Goal: Transaction & Acquisition: Book appointment/travel/reservation

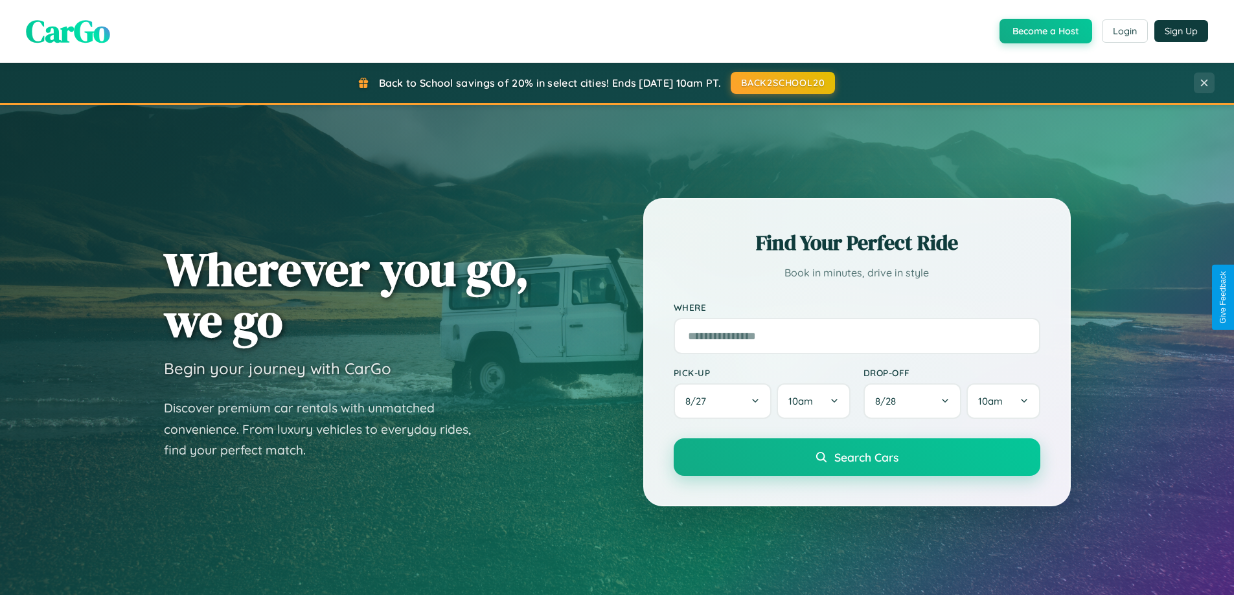
scroll to position [559, 0]
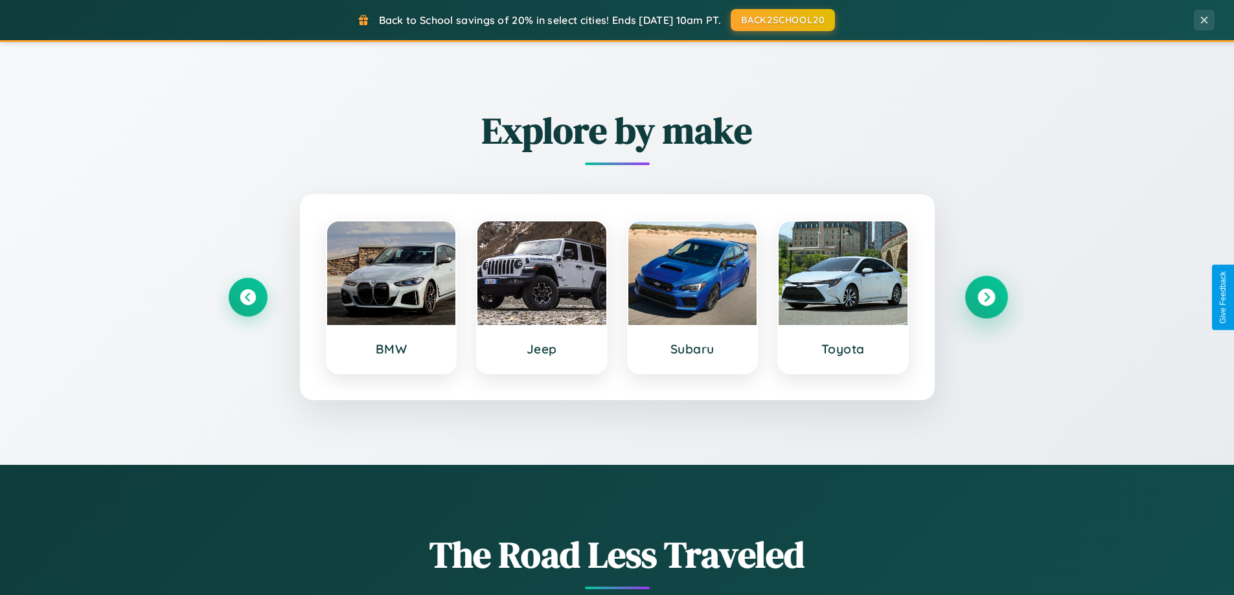
click at [986, 297] on icon at bounding box center [986, 297] width 17 height 17
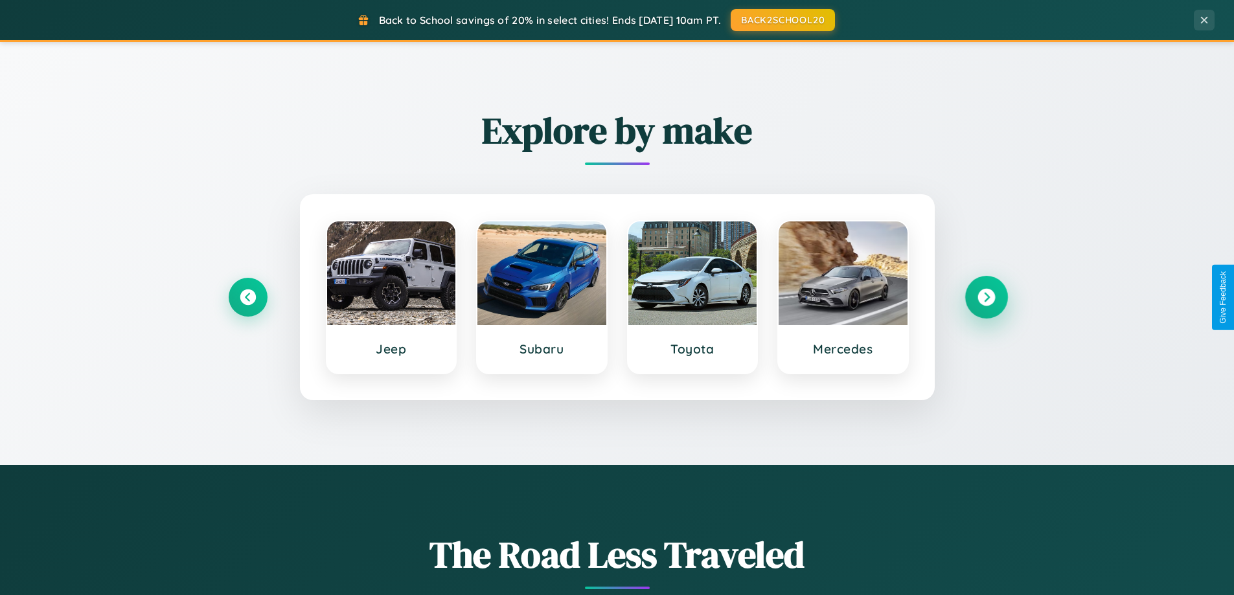
click at [986, 297] on icon at bounding box center [986, 297] width 17 height 17
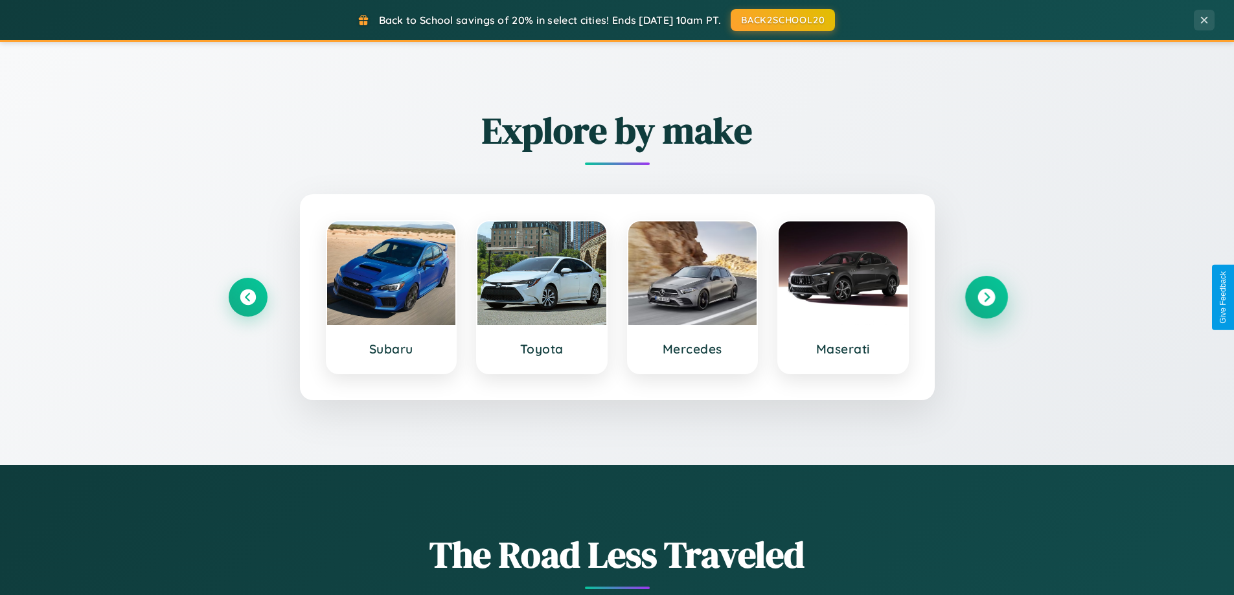
click at [986, 297] on icon at bounding box center [986, 297] width 17 height 17
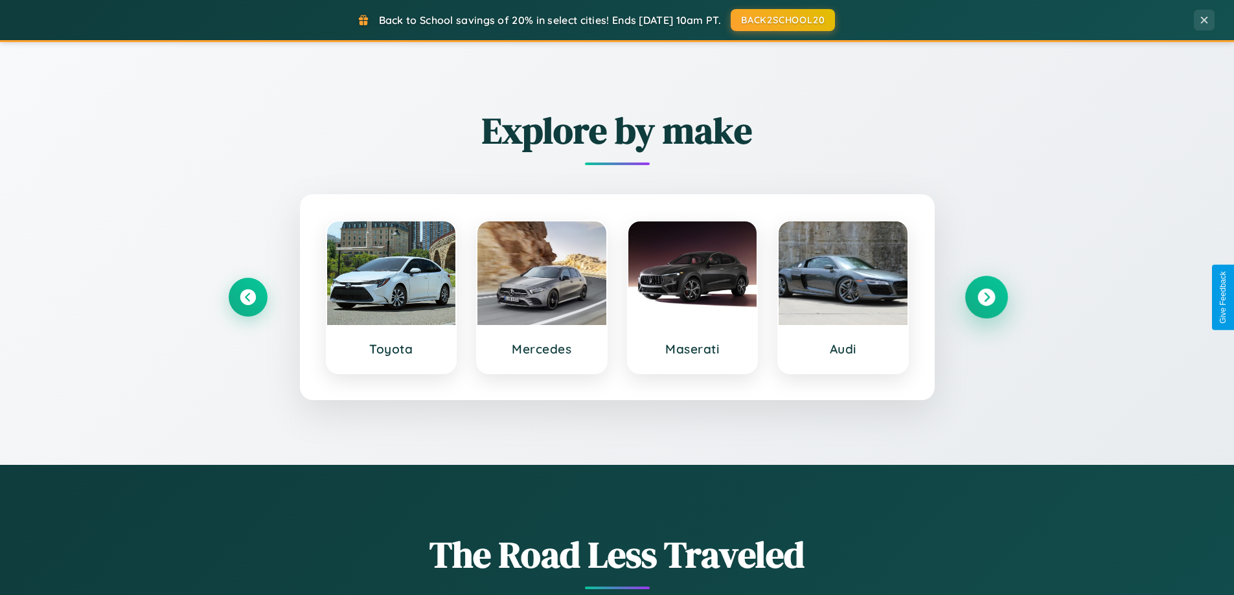
click at [986, 297] on icon at bounding box center [986, 297] width 17 height 17
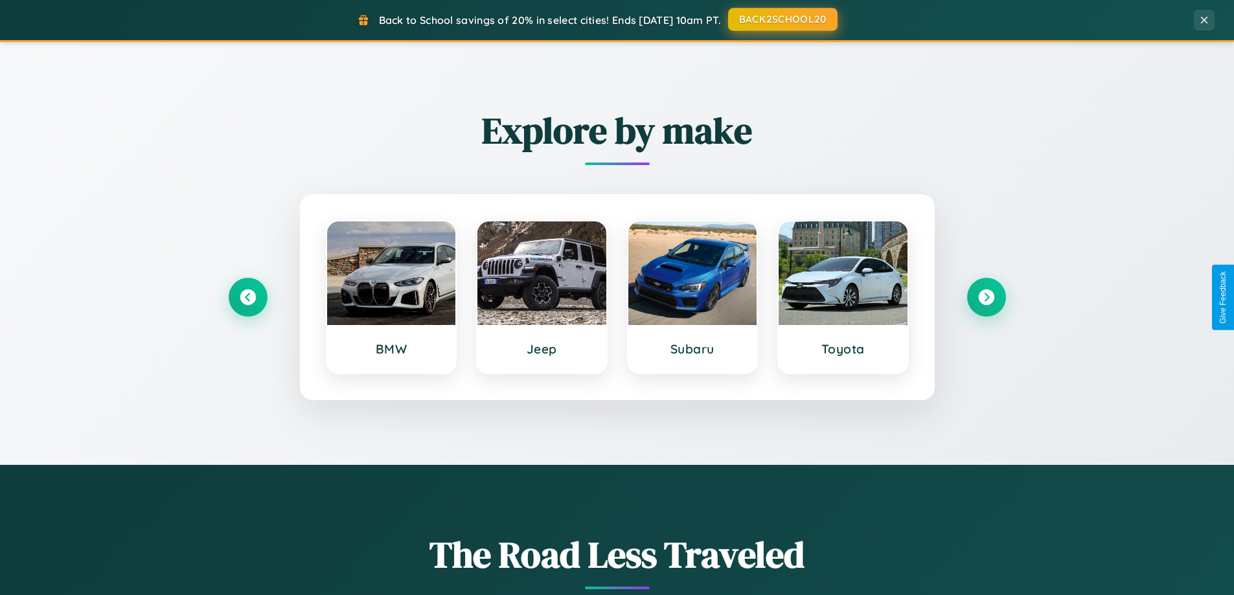
click at [782, 19] on button "BACK2SCHOOL20" at bounding box center [783, 19] width 110 height 23
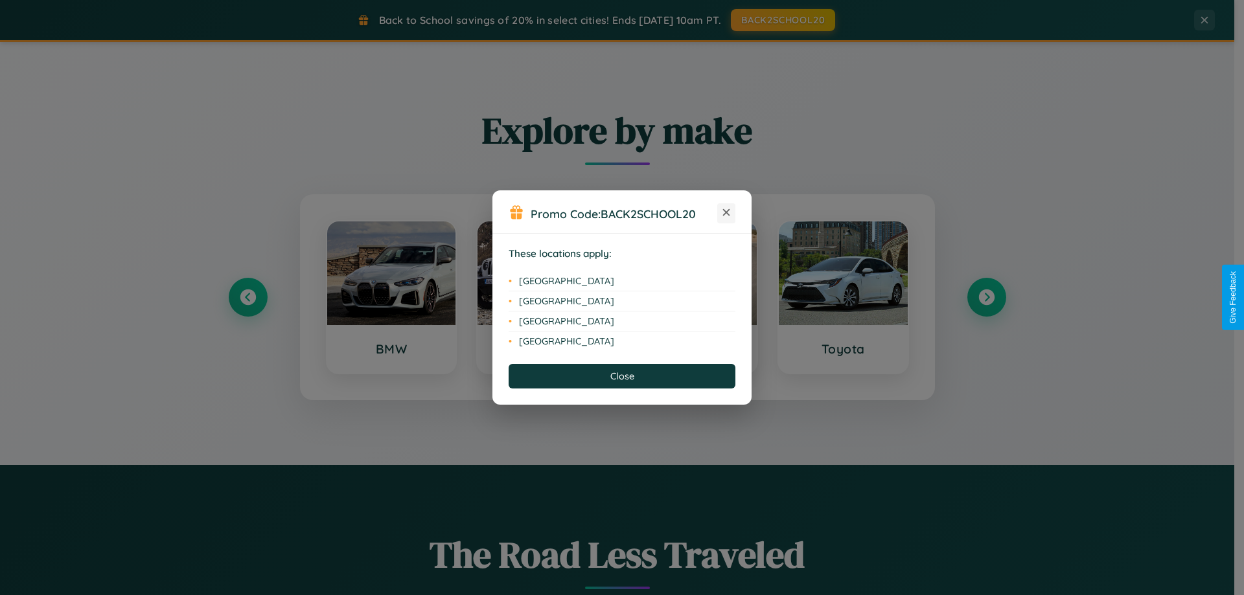
click at [726, 213] on icon at bounding box center [726, 212] width 7 height 7
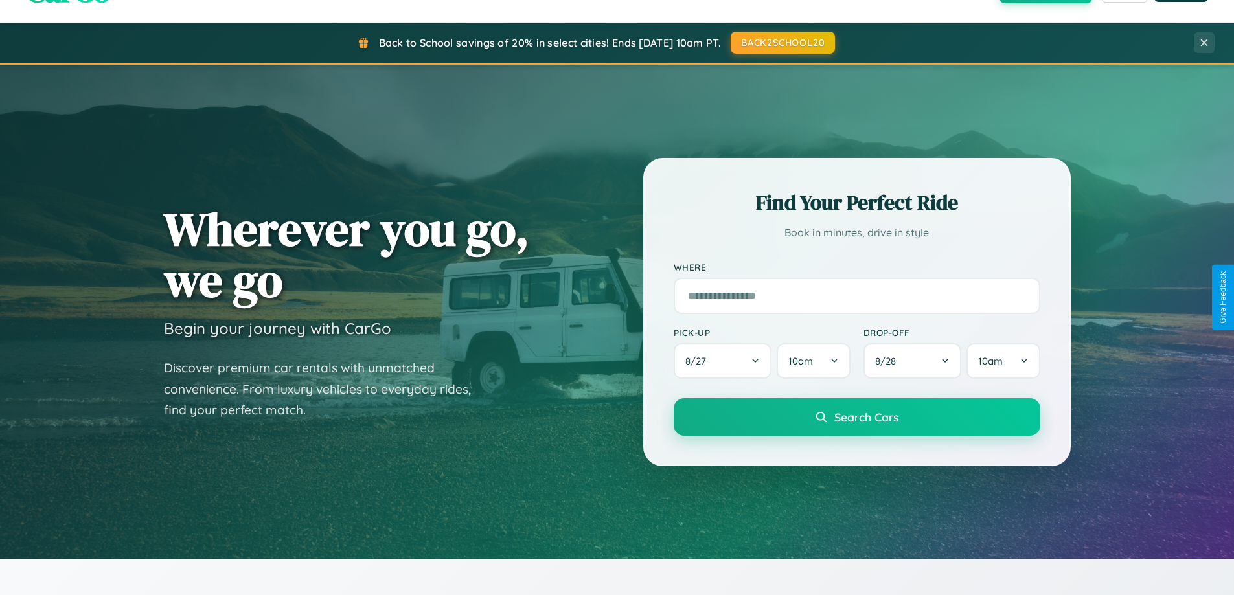
scroll to position [38, 0]
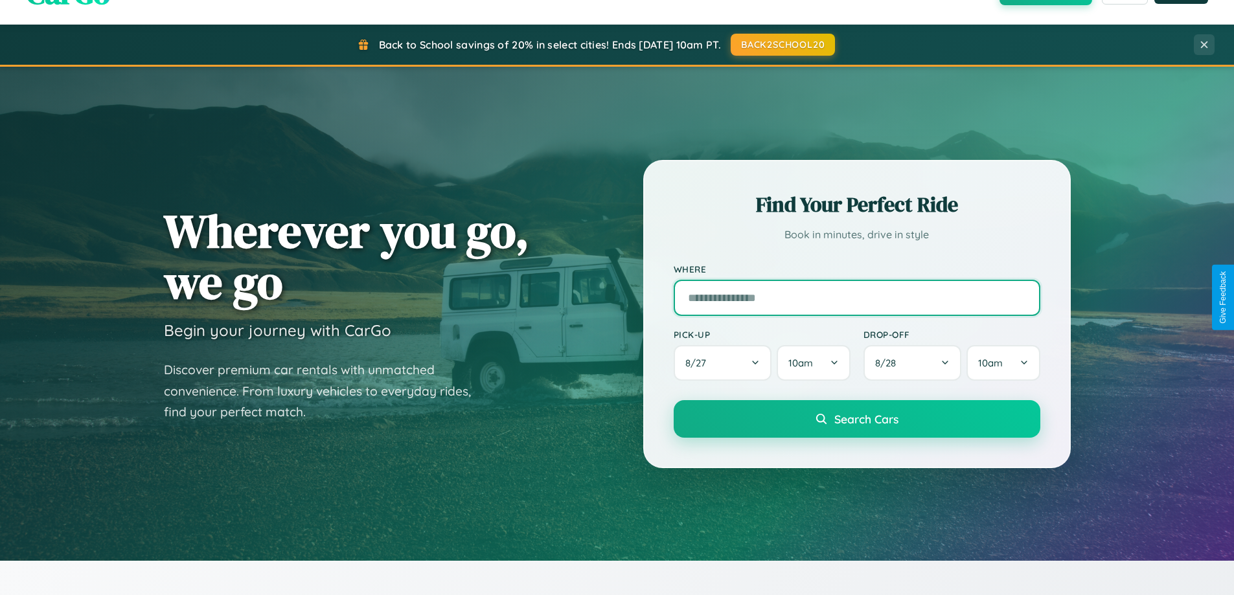
click at [857, 297] on input "text" at bounding box center [857, 298] width 367 height 36
type input "******"
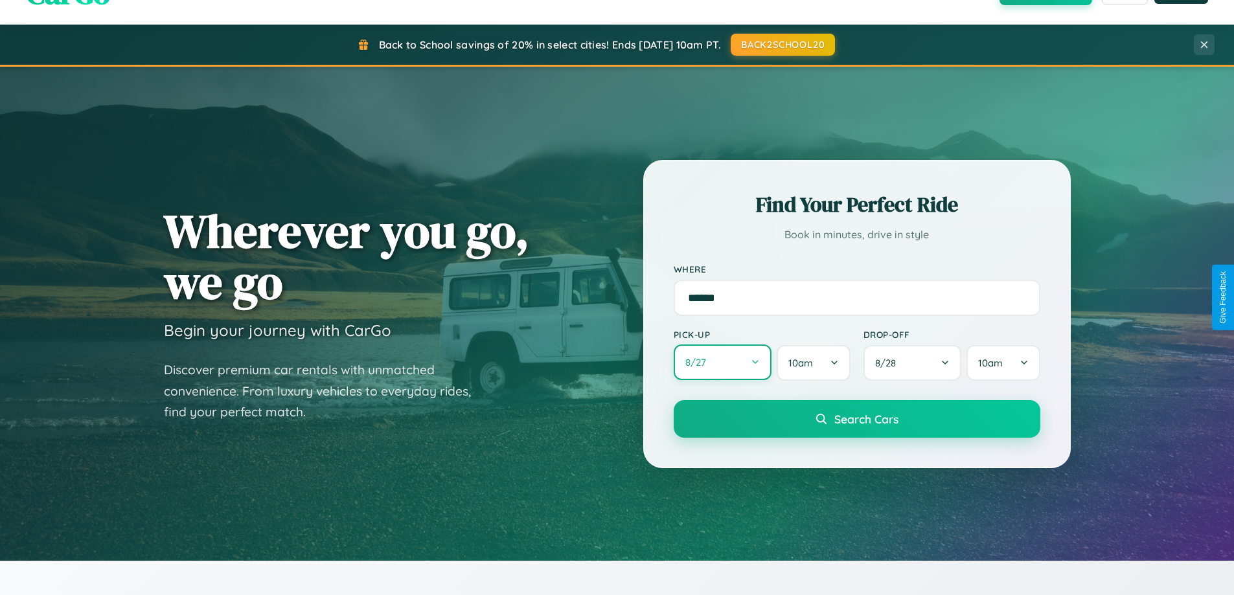
click at [722, 364] on button "8 / 27" at bounding box center [723, 363] width 98 height 36
select select "*"
select select "****"
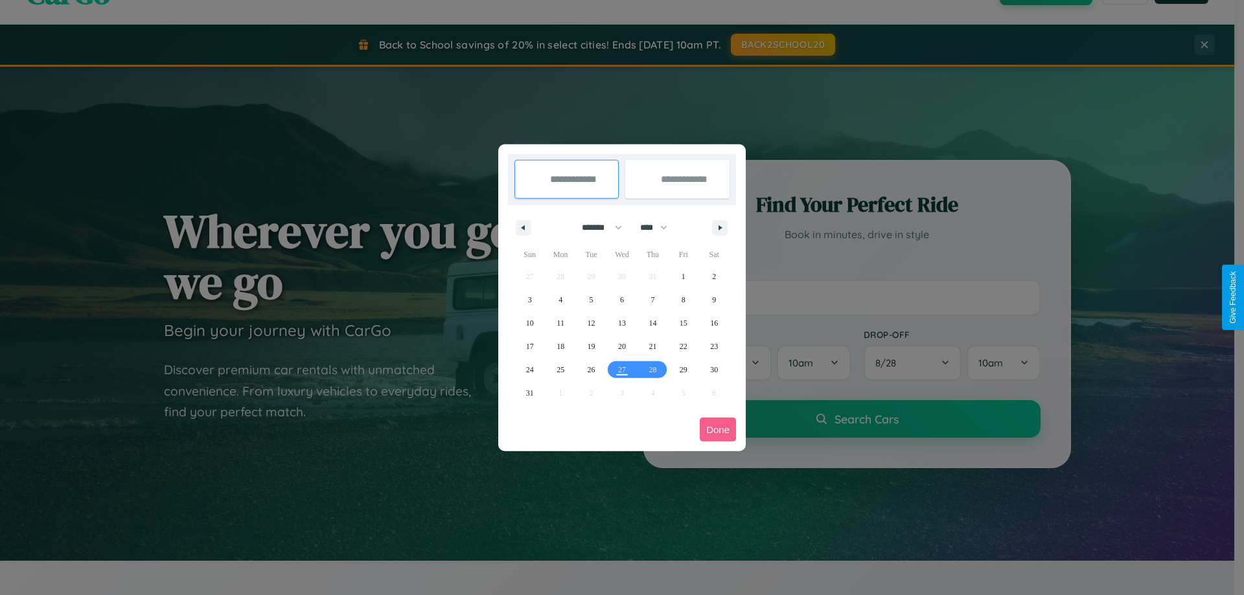
drag, startPoint x: 596, startPoint y: 227, endPoint x: 622, endPoint y: 260, distance: 41.5
click at [596, 227] on select "******* ******** ***** ***** *** **** **** ****** ********* ******* ******** **…" at bounding box center [599, 227] width 55 height 21
select select "*"
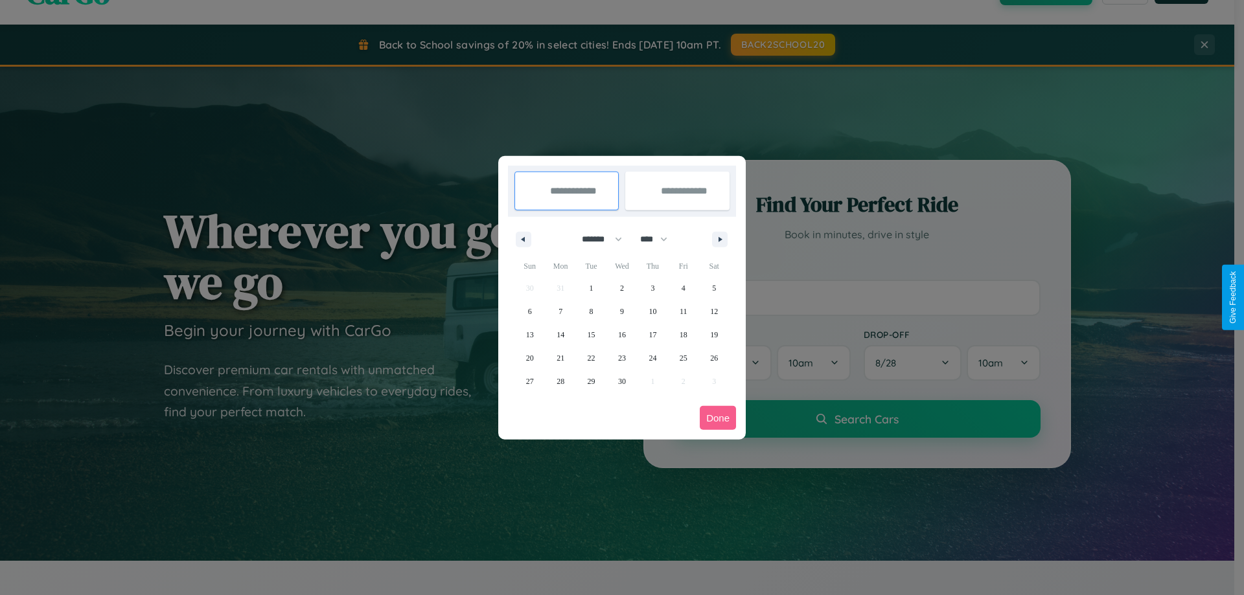
click at [660, 239] on select "**** **** **** **** **** **** **** **** **** **** **** **** **** **** **** ****…" at bounding box center [653, 239] width 39 height 21
select select "****"
click at [621, 381] on span "29" at bounding box center [622, 381] width 8 height 23
type input "**********"
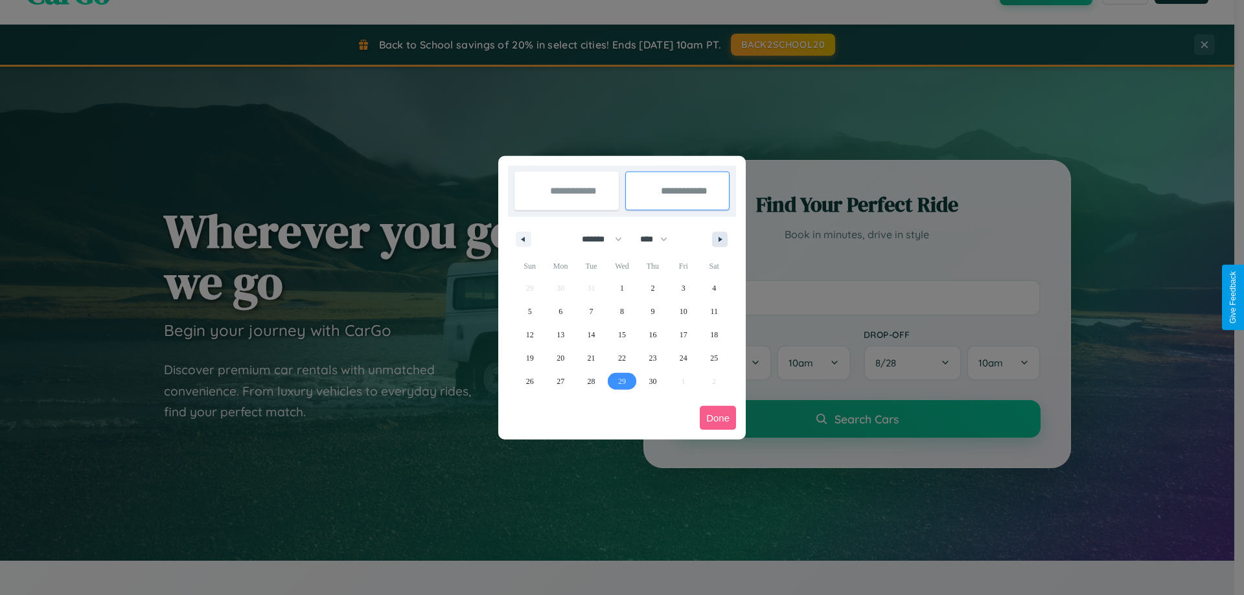
click at [720, 239] on icon "button" at bounding box center [722, 239] width 6 height 5
select select "*"
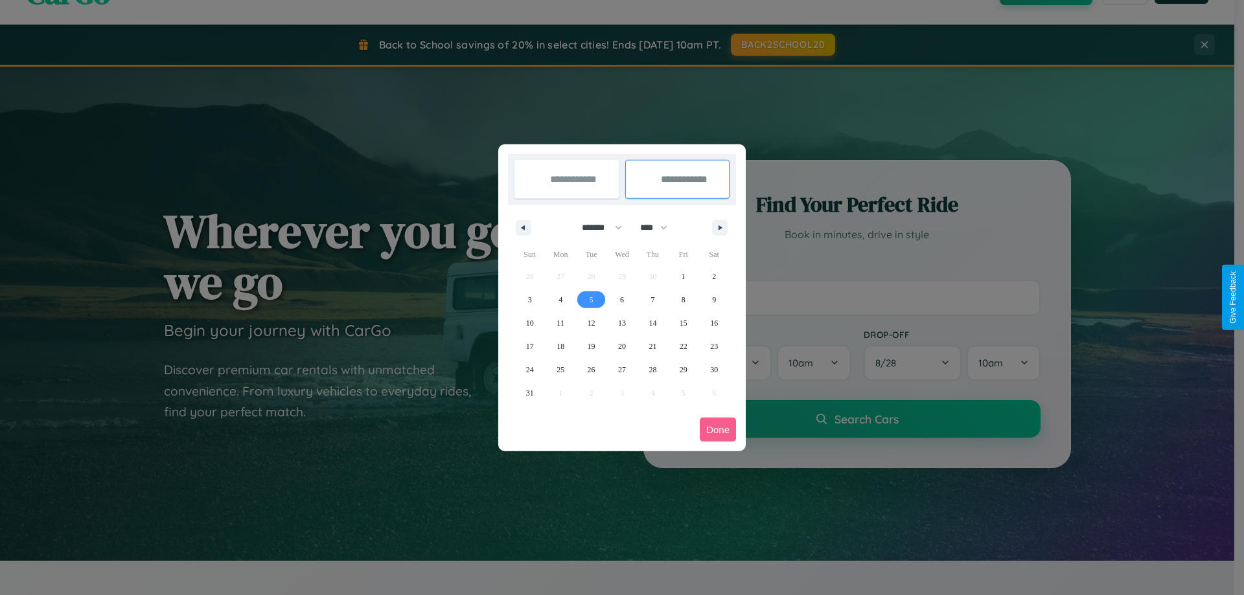
click at [591, 299] on span "5" at bounding box center [592, 299] width 4 height 23
type input "**********"
select select "*"
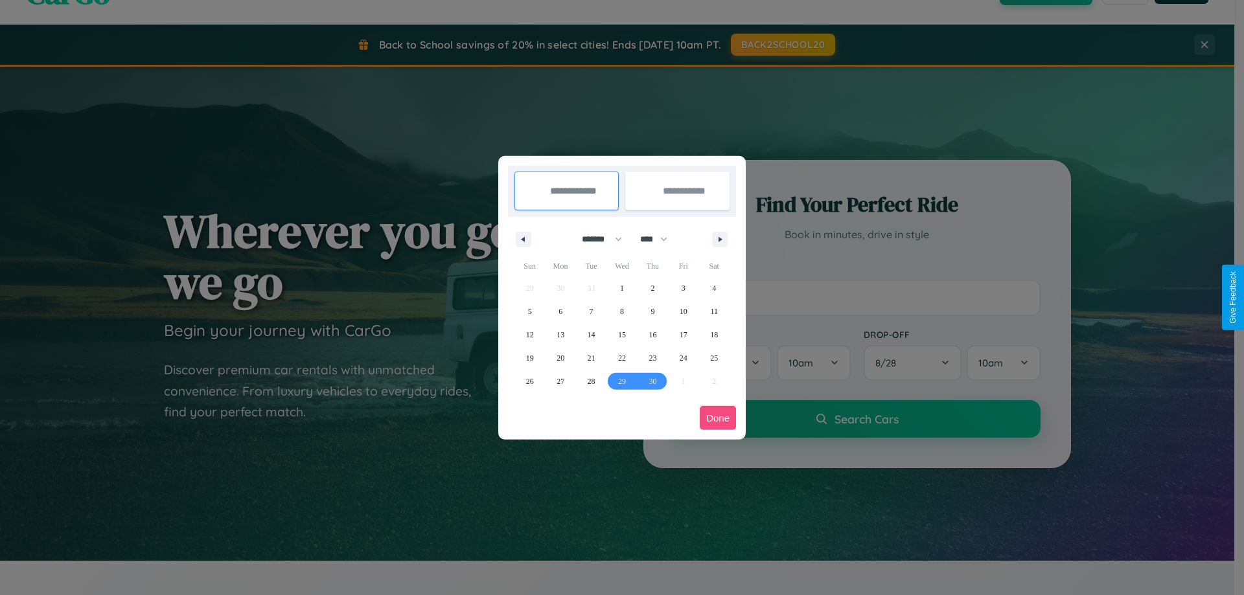
click at [718, 418] on button "Done" at bounding box center [718, 418] width 36 height 24
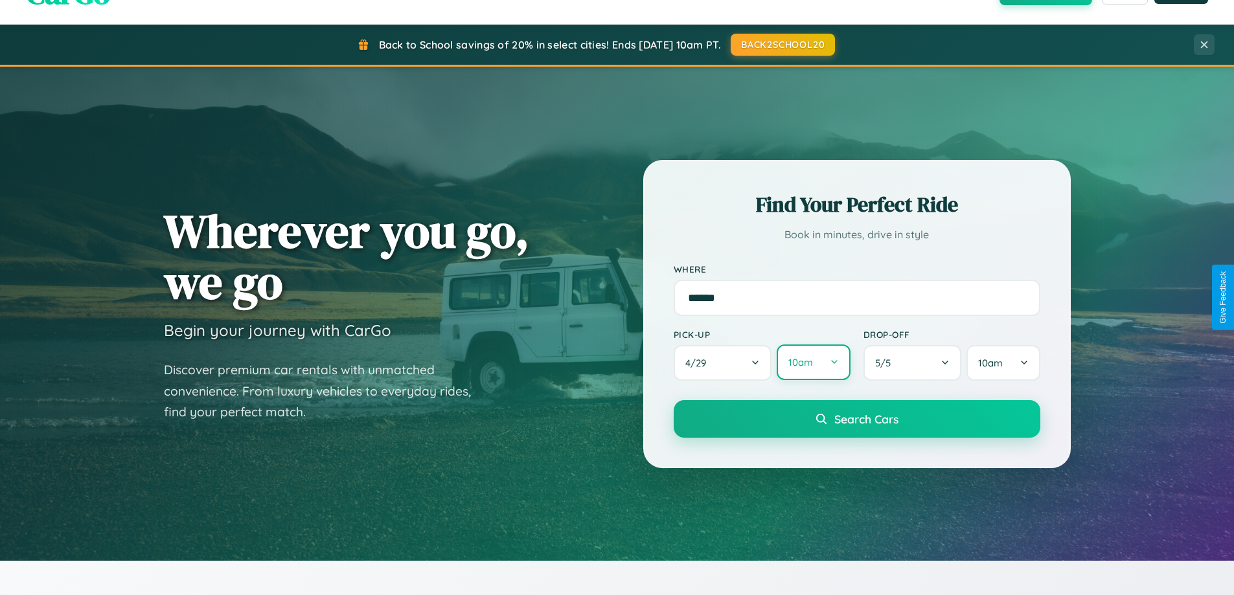
click at [813, 364] on button "10am" at bounding box center [813, 363] width 73 height 36
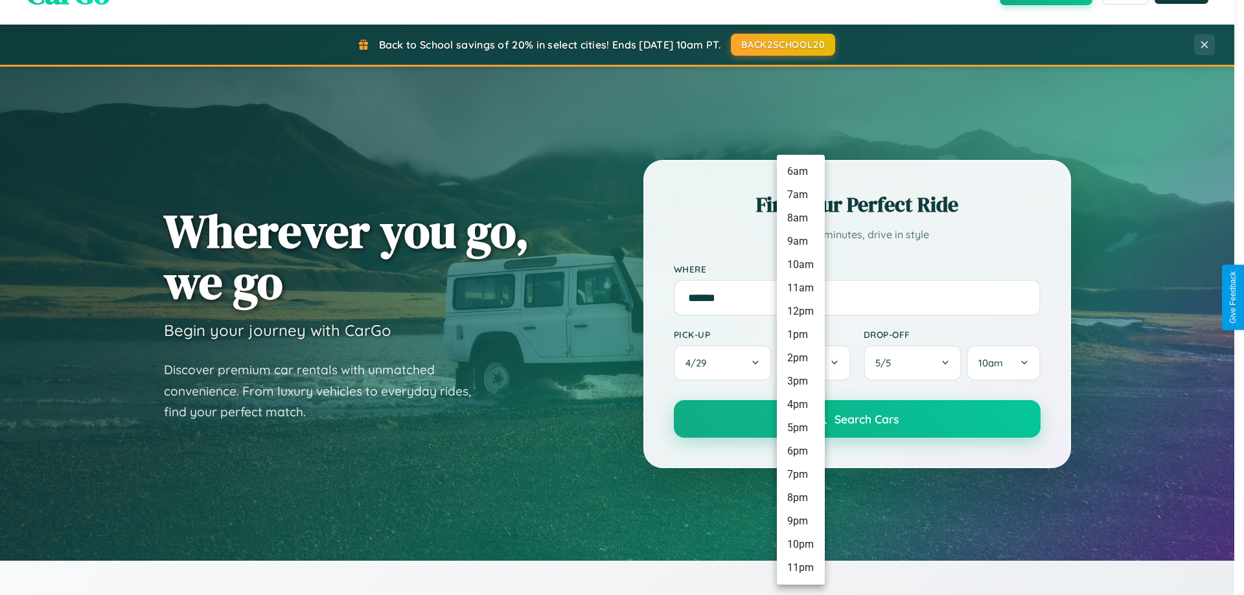
click at [800, 545] on li "10pm" at bounding box center [801, 544] width 48 height 23
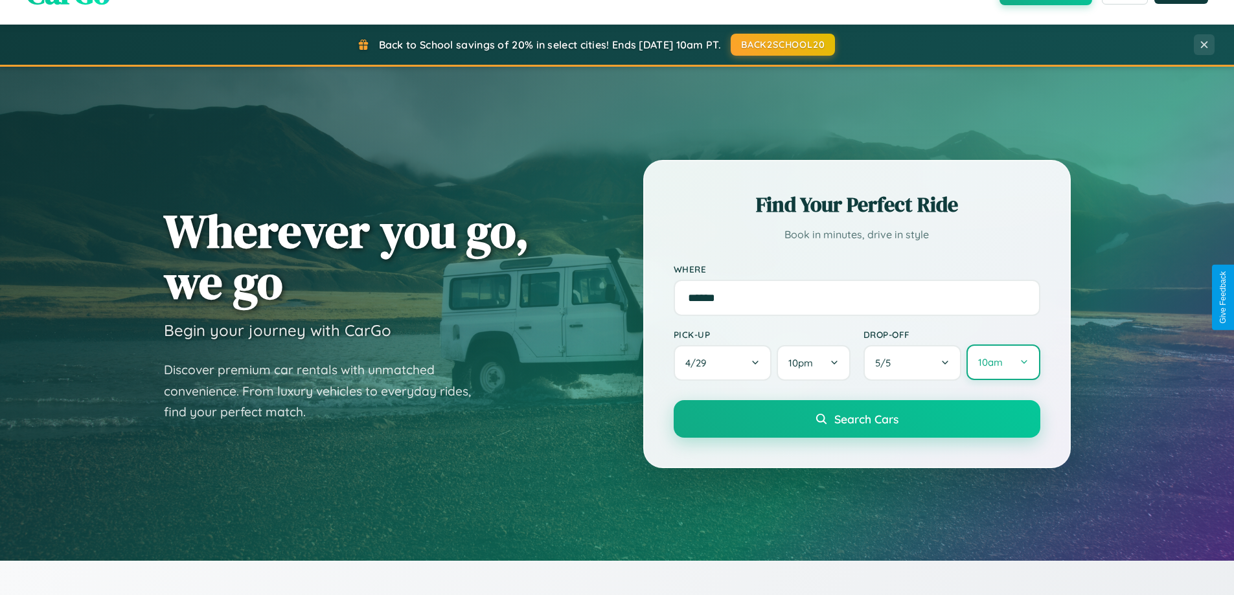
click at [1003, 363] on button "10am" at bounding box center [1003, 363] width 73 height 36
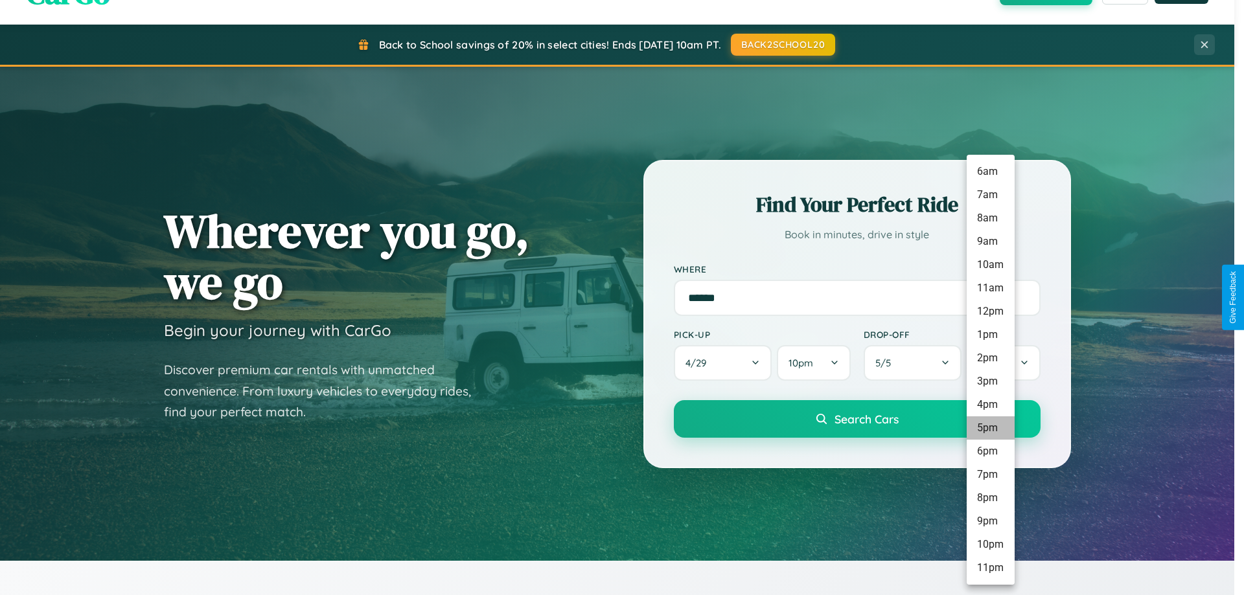
click at [990, 428] on li "5pm" at bounding box center [991, 428] width 48 height 23
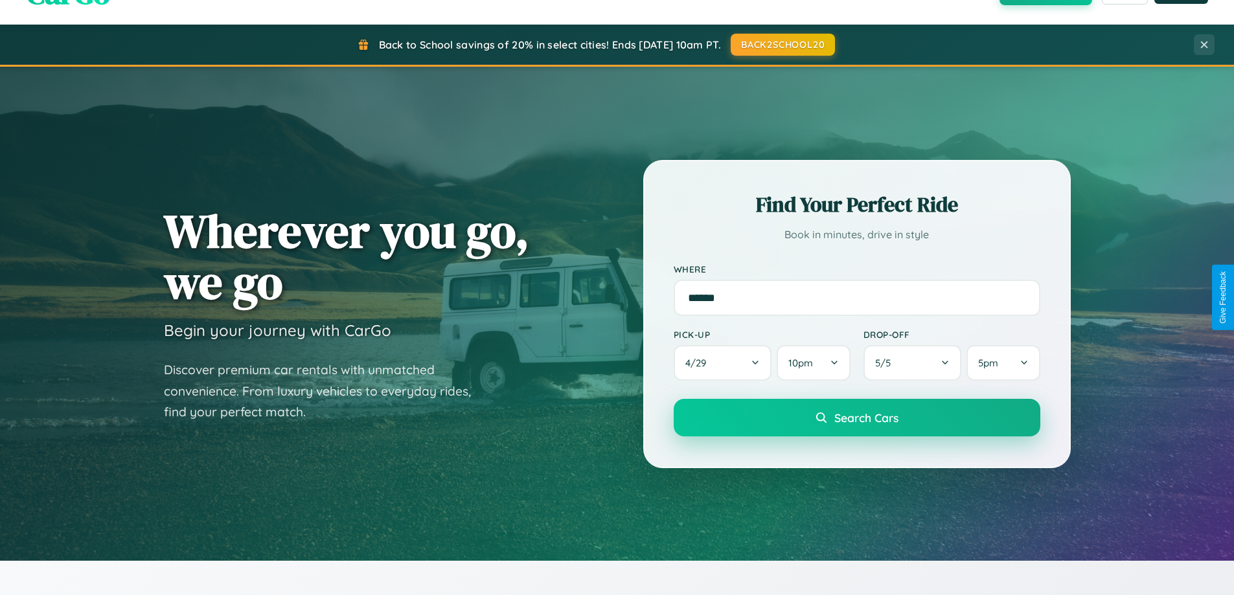
click at [857, 418] on span "Search Cars" at bounding box center [867, 418] width 64 height 14
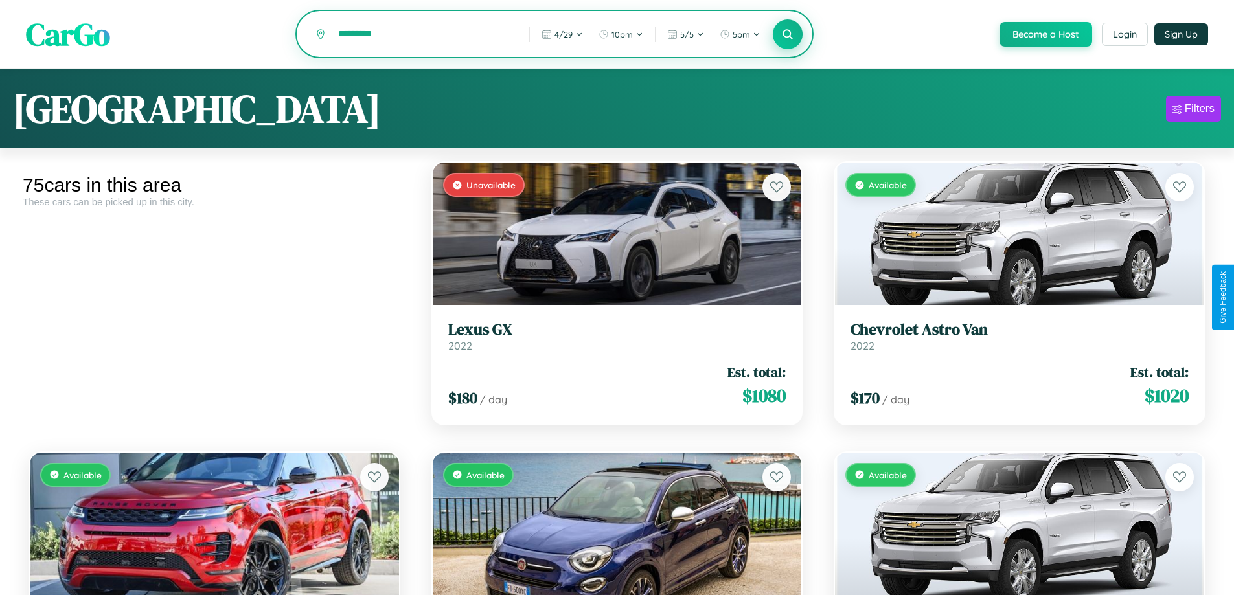
type input "*********"
click at [787, 35] on icon at bounding box center [788, 34] width 12 height 12
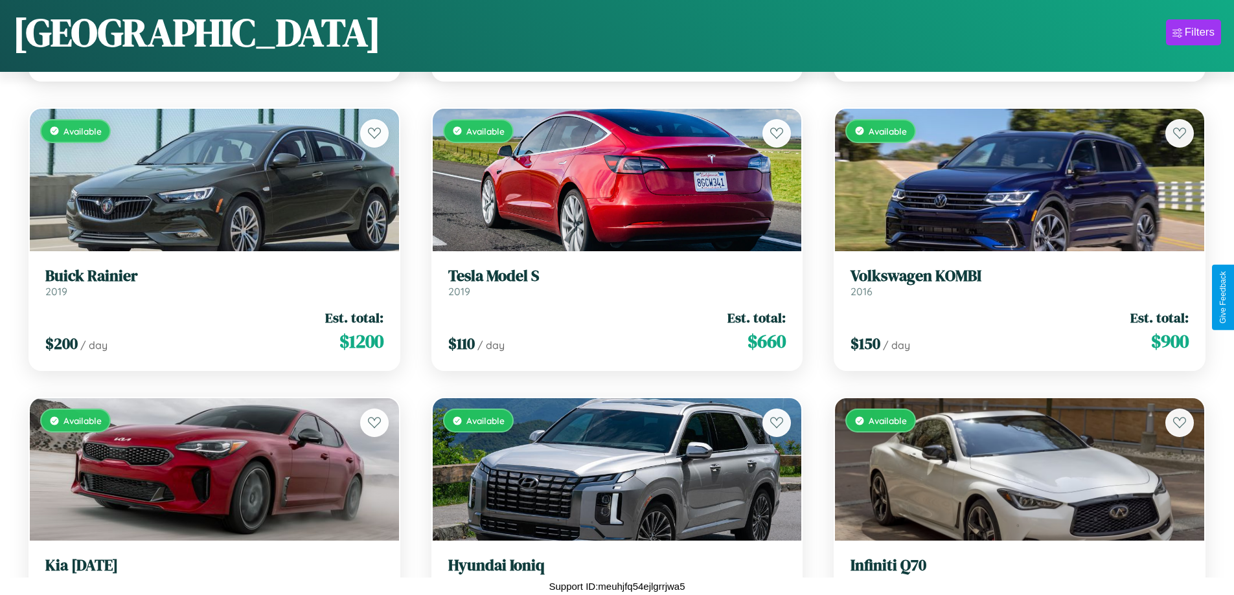
scroll to position [763, 0]
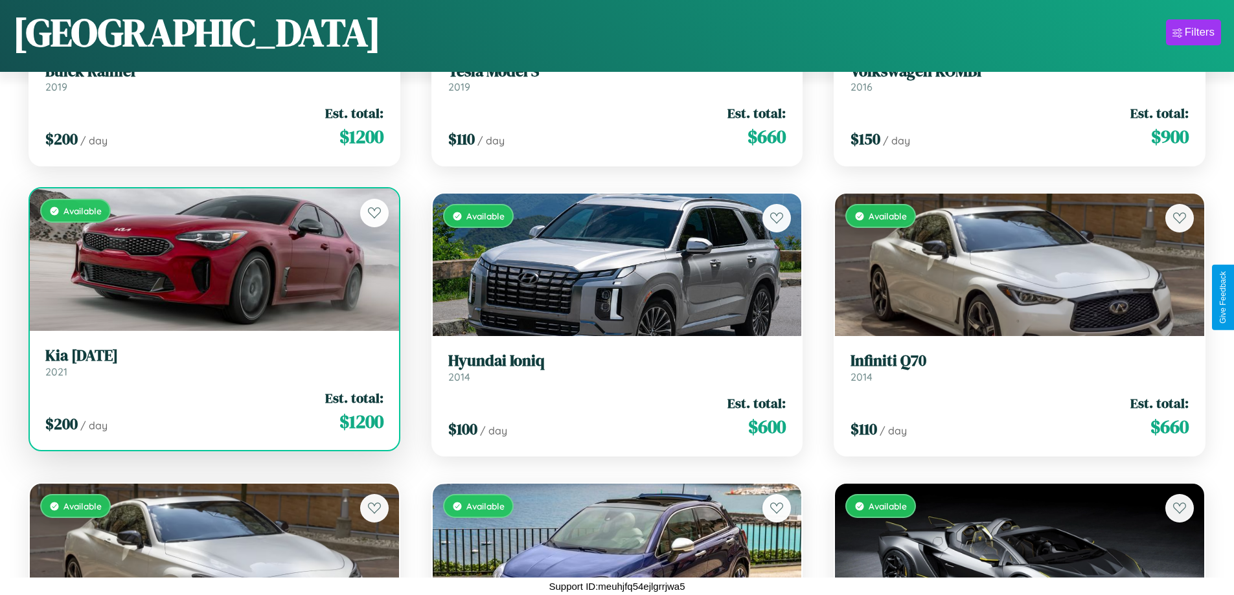
click at [213, 365] on link "Kia Carnival 2021" at bounding box center [214, 363] width 338 height 32
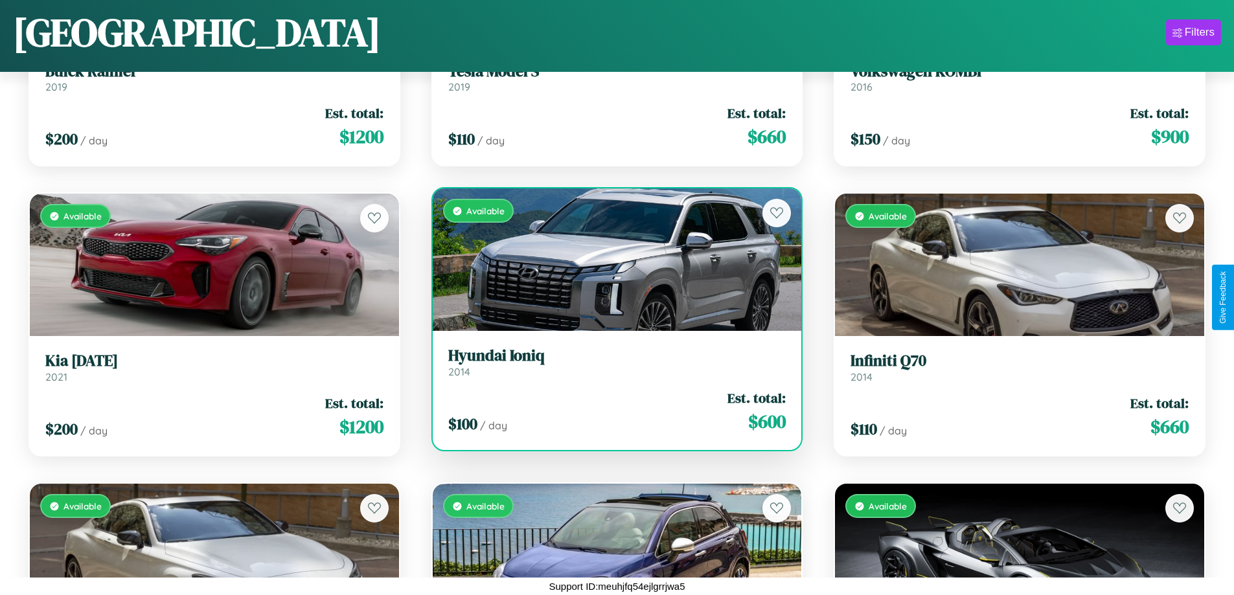
scroll to position [5985, 0]
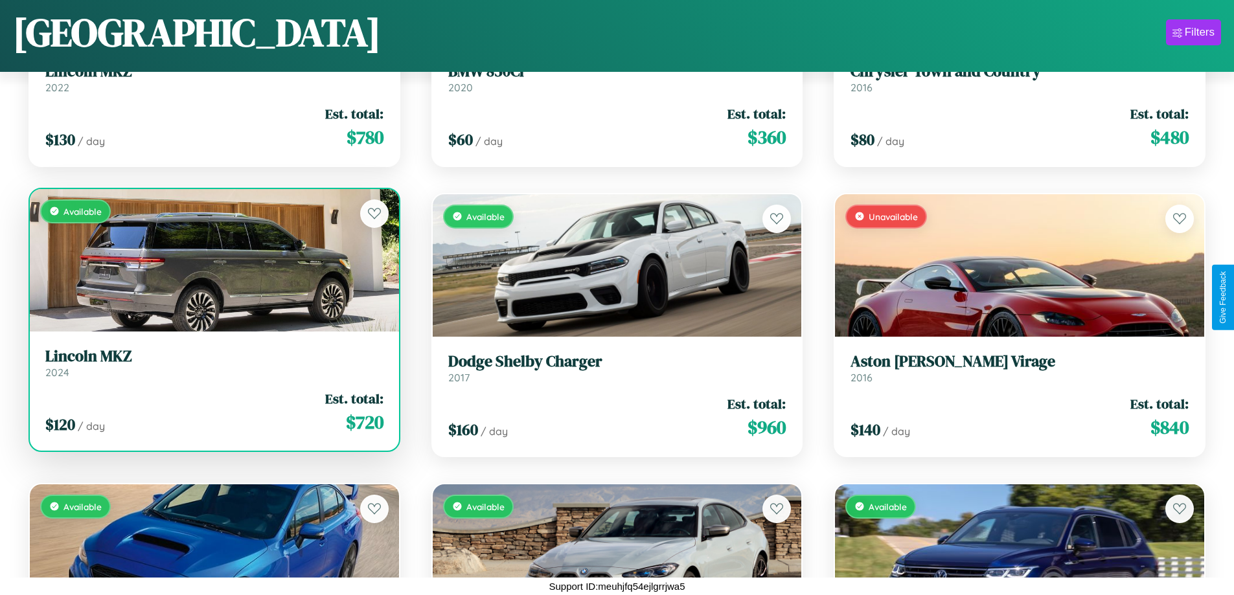
click at [213, 365] on h3 "Lincoln MKZ" at bounding box center [214, 356] width 338 height 19
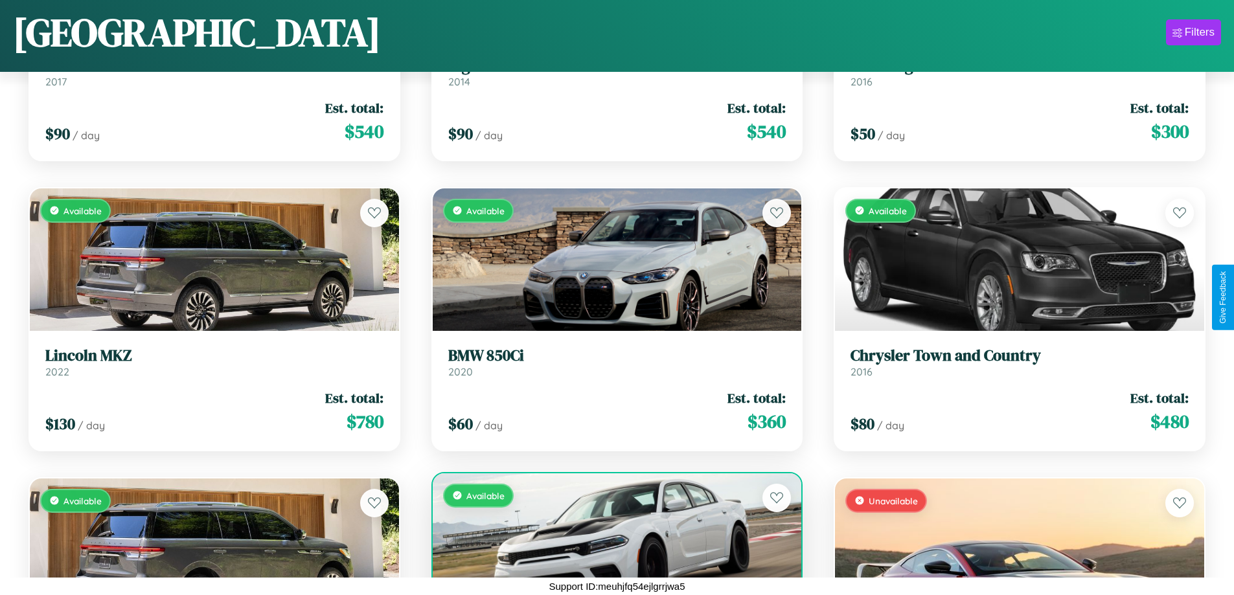
scroll to position [5695, 0]
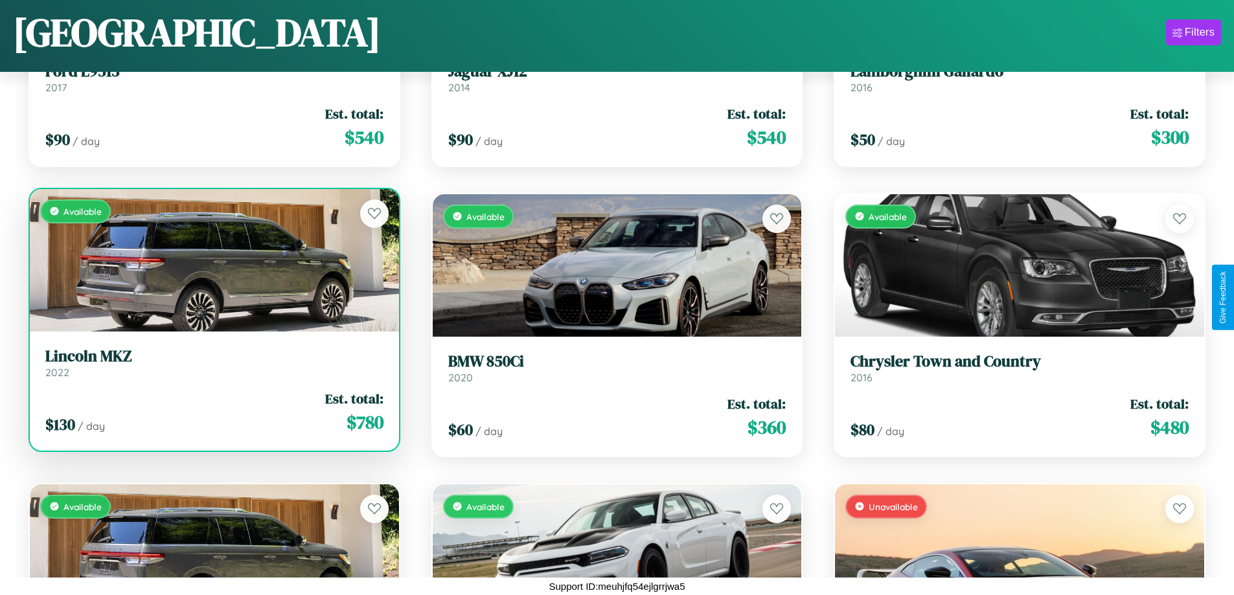
click at [213, 364] on h3 "Lincoln MKZ" at bounding box center [214, 356] width 338 height 19
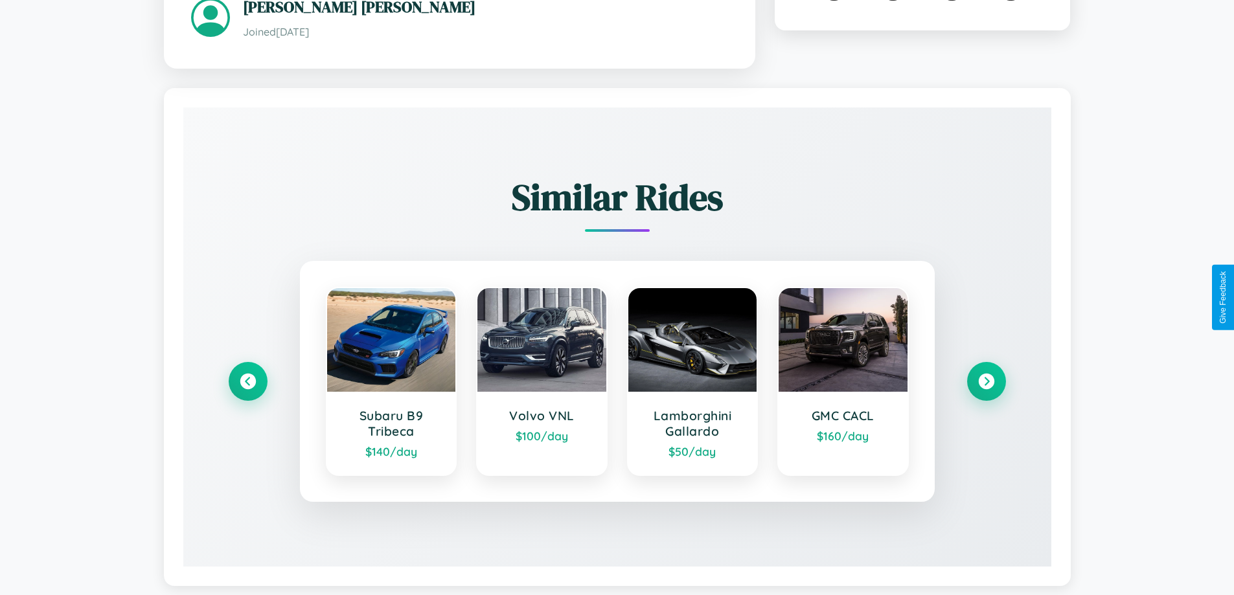
scroll to position [759, 0]
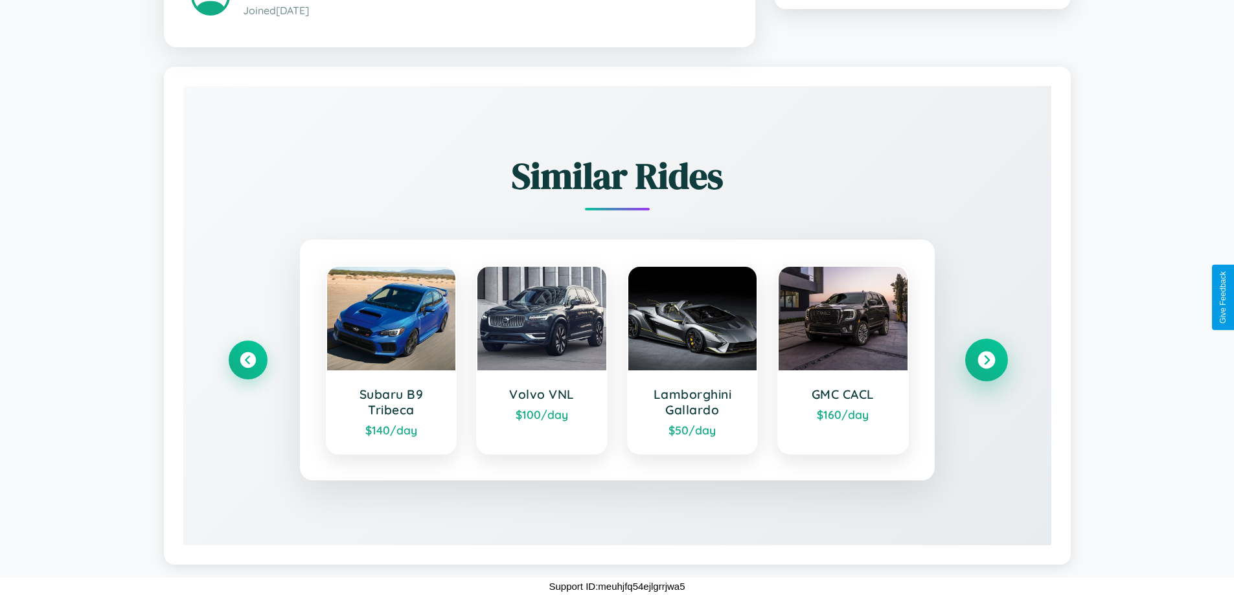
click at [986, 360] on icon at bounding box center [986, 359] width 17 height 17
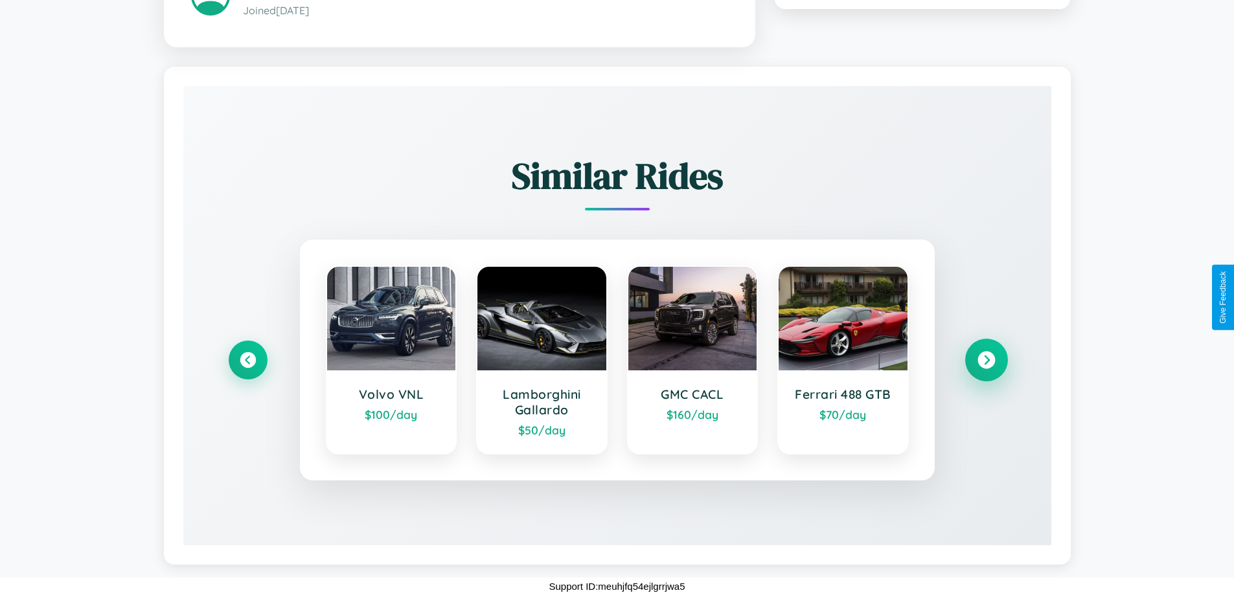
click at [986, 360] on icon at bounding box center [986, 359] width 17 height 17
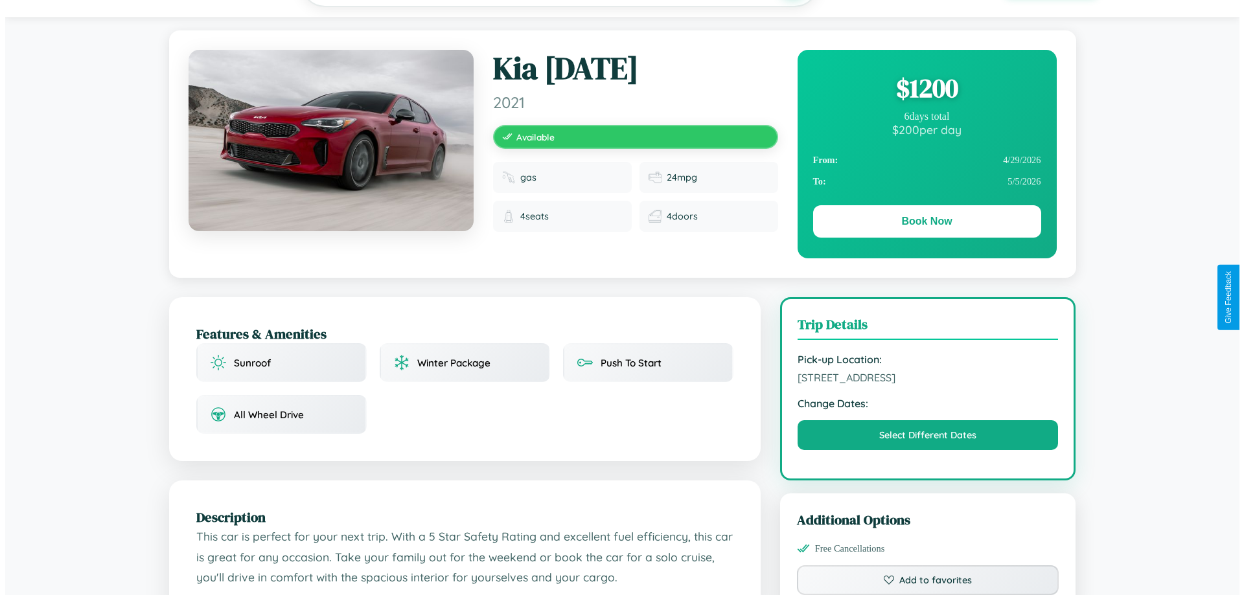
scroll to position [0, 0]
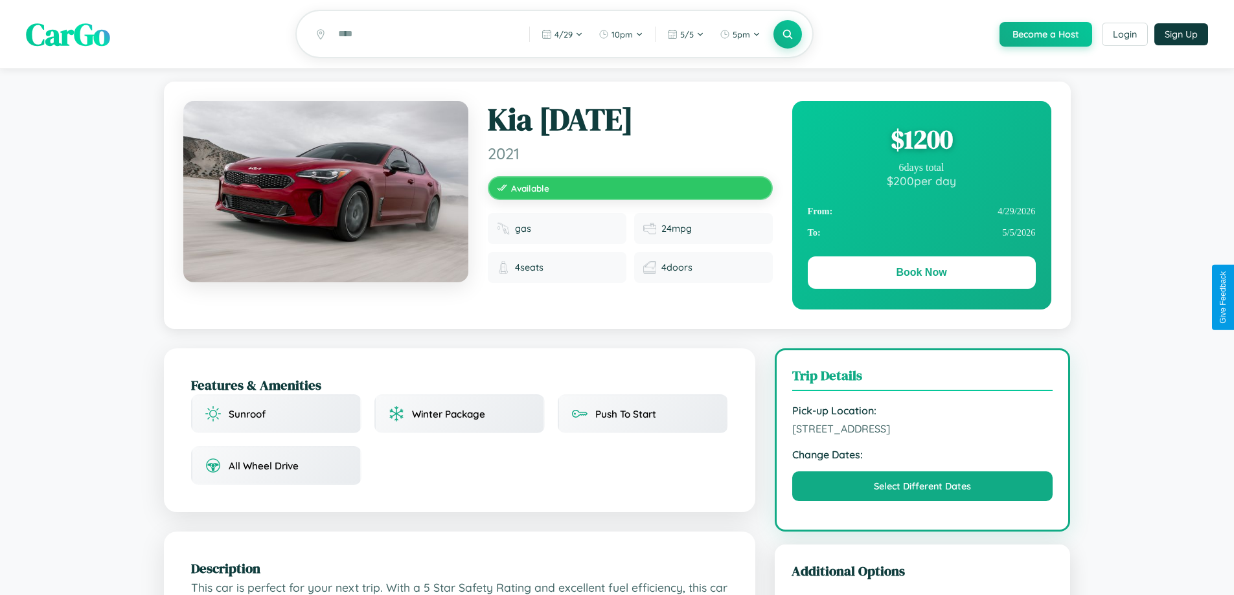
click at [921, 141] on div "$ 1200" at bounding box center [922, 139] width 228 height 35
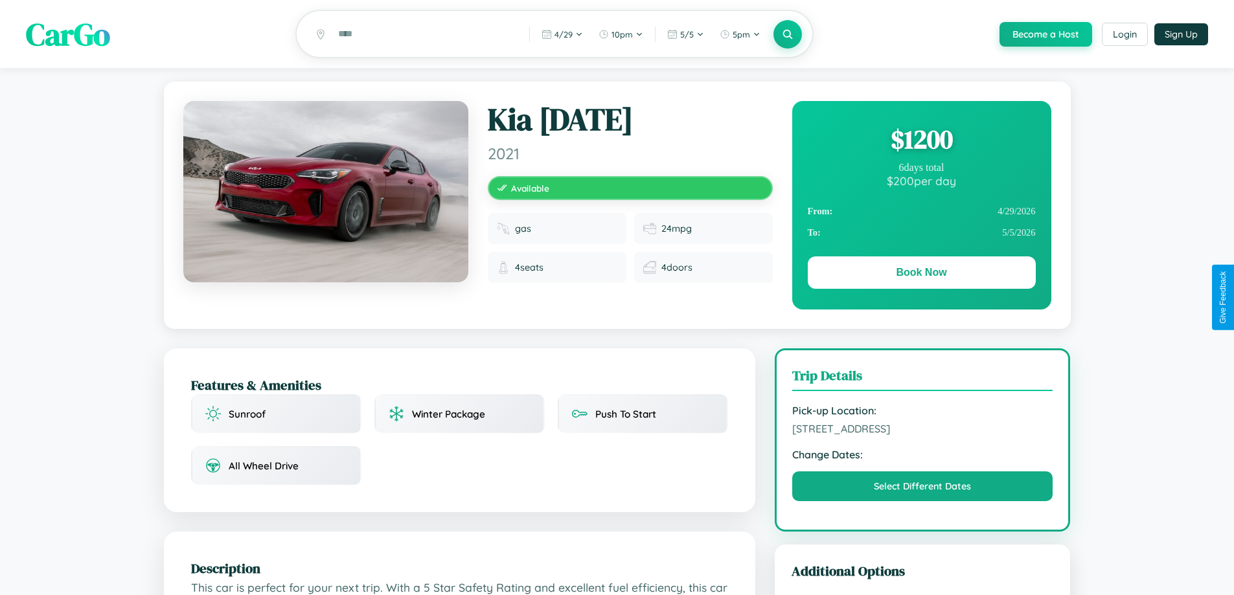
click at [921, 141] on div "$ 1200" at bounding box center [922, 139] width 228 height 35
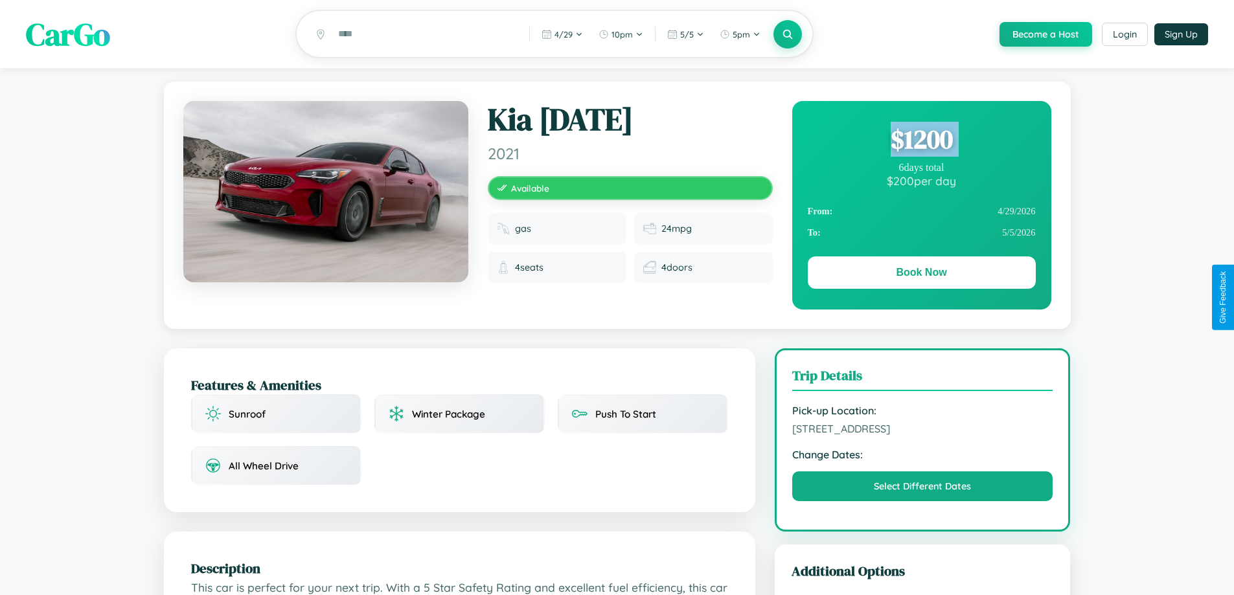
click at [921, 141] on div "$ 1200" at bounding box center [922, 139] width 228 height 35
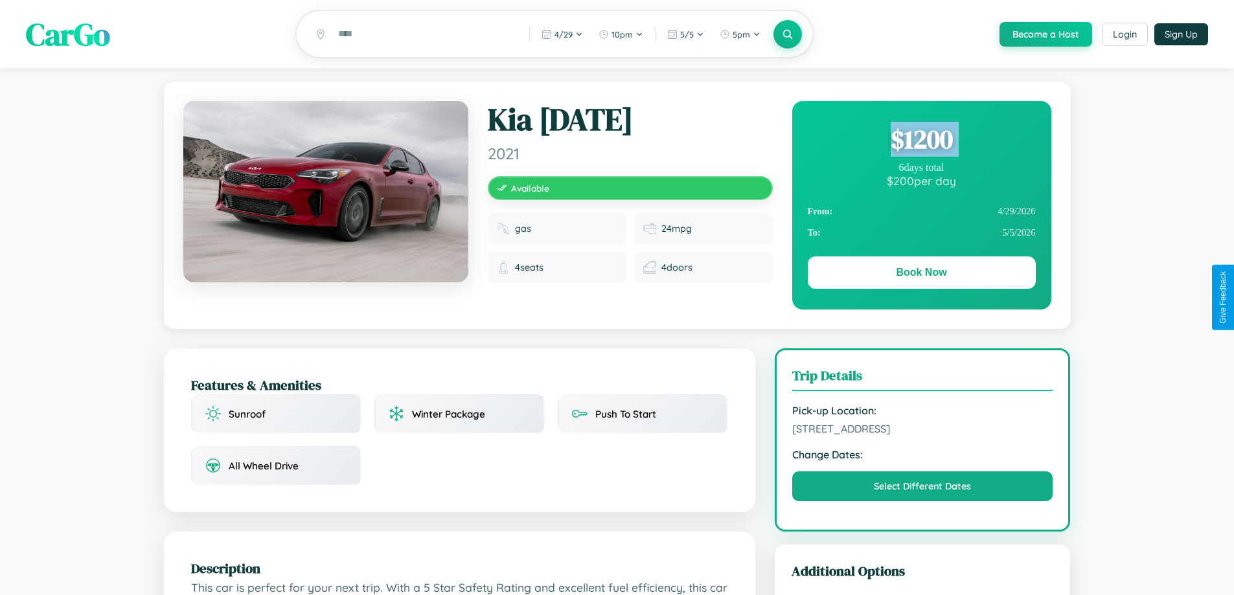
click at [921, 141] on div "$ 1200" at bounding box center [922, 139] width 228 height 35
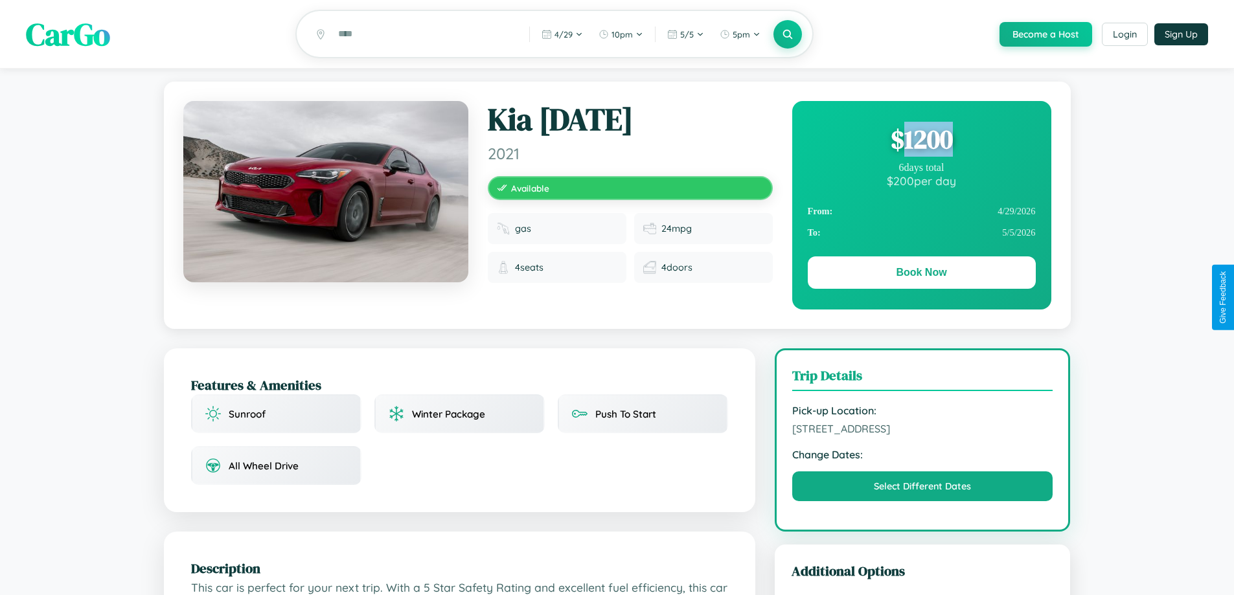
click at [921, 141] on div "$ 1200" at bounding box center [922, 139] width 228 height 35
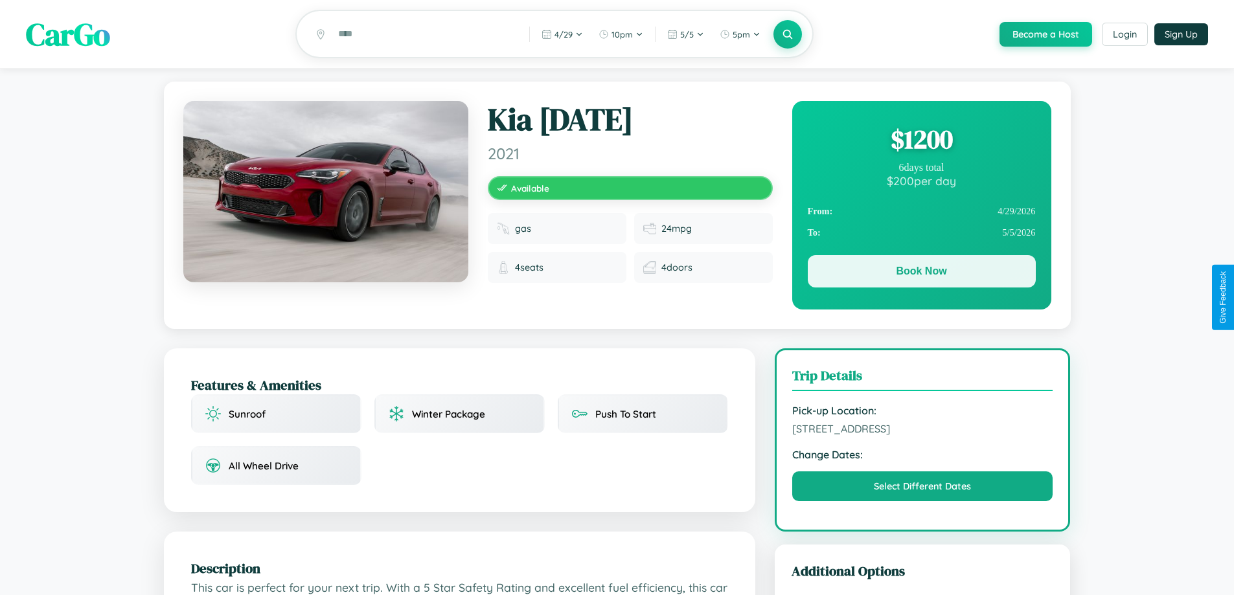
click at [921, 273] on button "Book Now" at bounding box center [922, 271] width 228 height 32
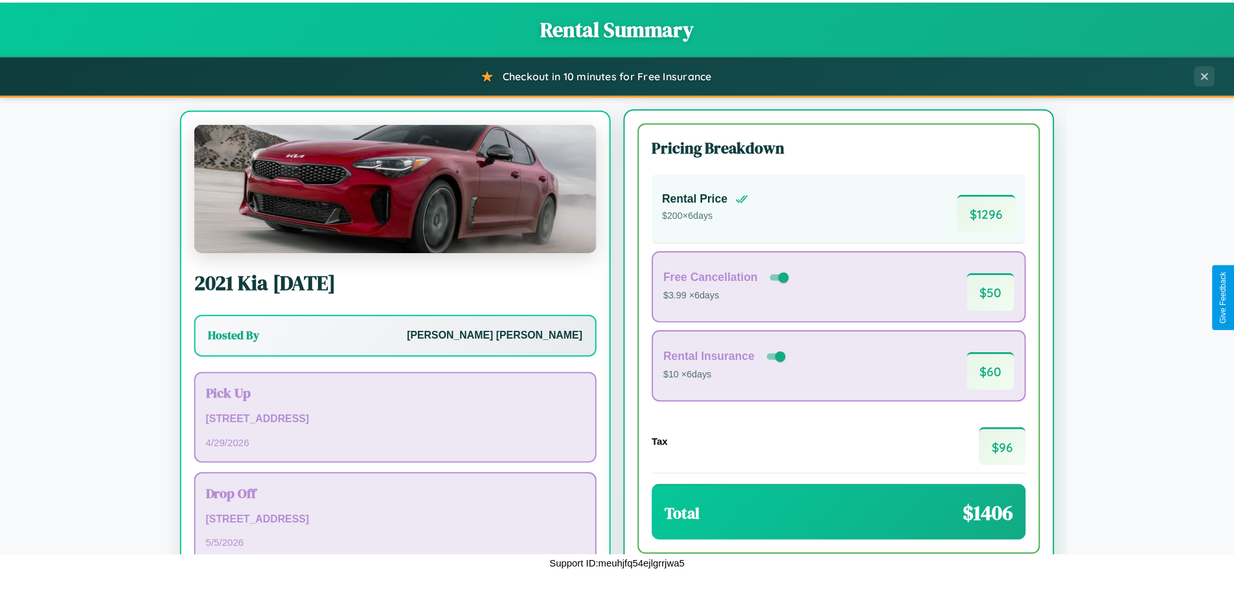
scroll to position [60, 0]
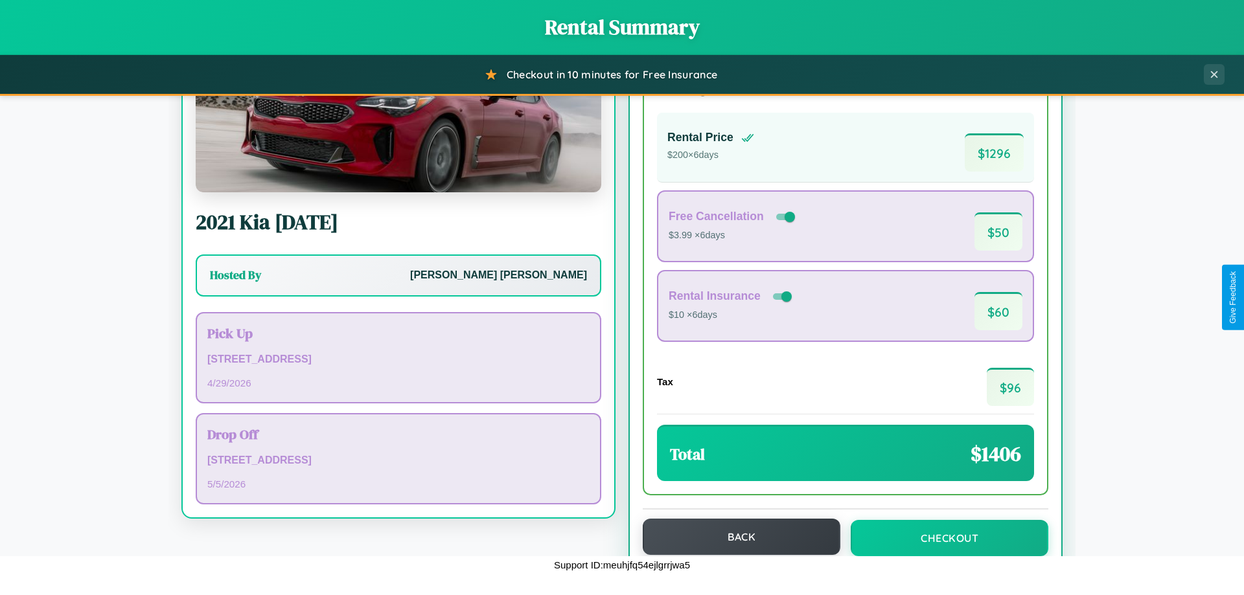
click at [735, 537] on button "Back" at bounding box center [742, 537] width 198 height 36
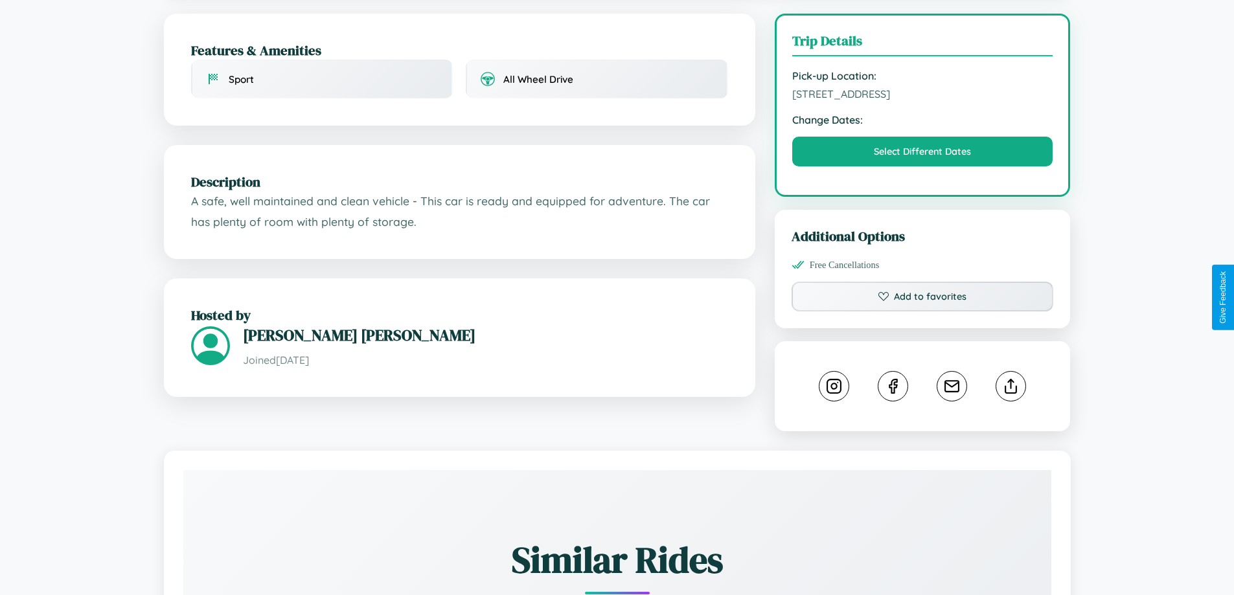
scroll to position [336, 0]
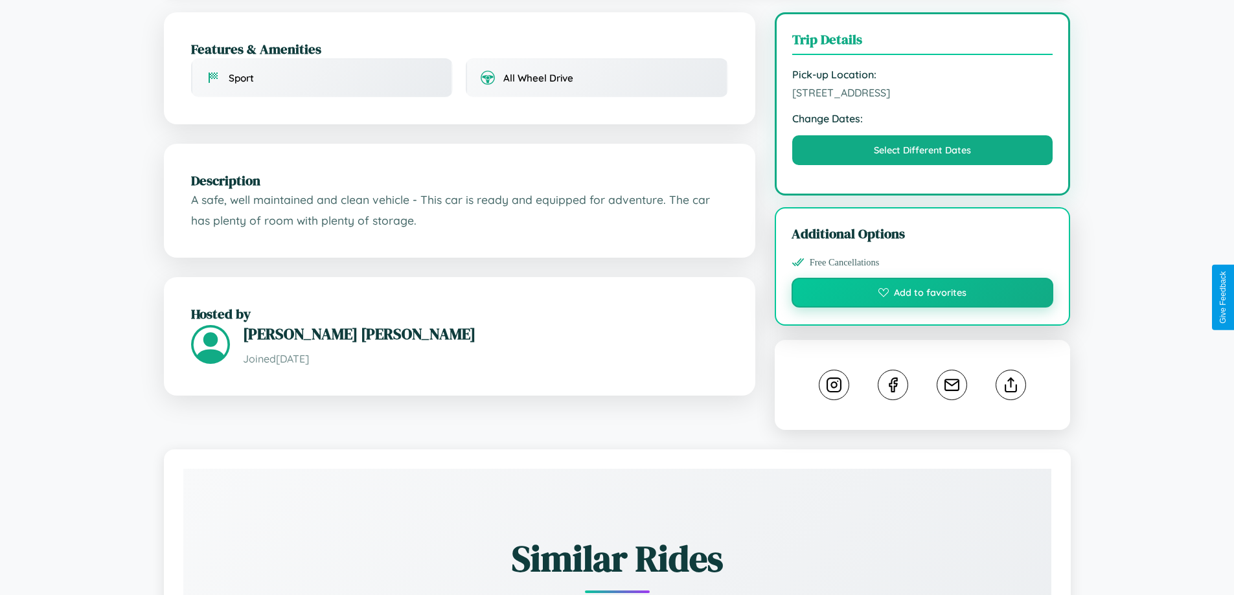
click at [923, 295] on button "Add to favorites" at bounding box center [923, 293] width 262 height 30
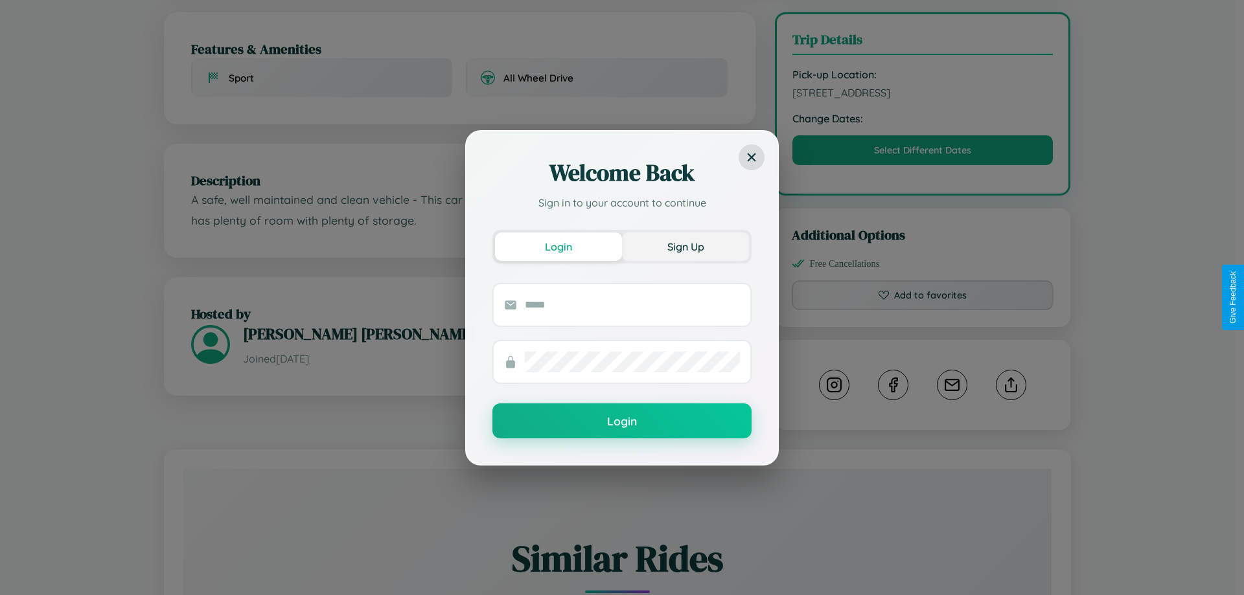
click at [686, 246] on button "Sign Up" at bounding box center [685, 247] width 127 height 29
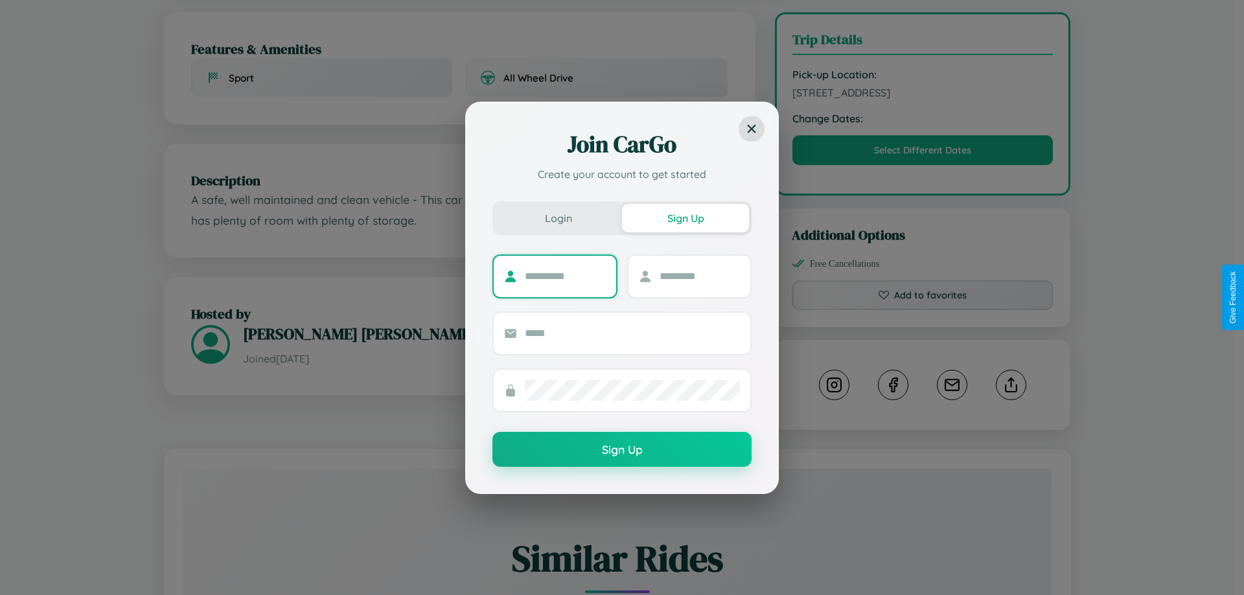
click at [565, 276] on input "text" at bounding box center [565, 276] width 81 height 21
type input "*********"
click at [699, 276] on input "text" at bounding box center [700, 276] width 81 height 21
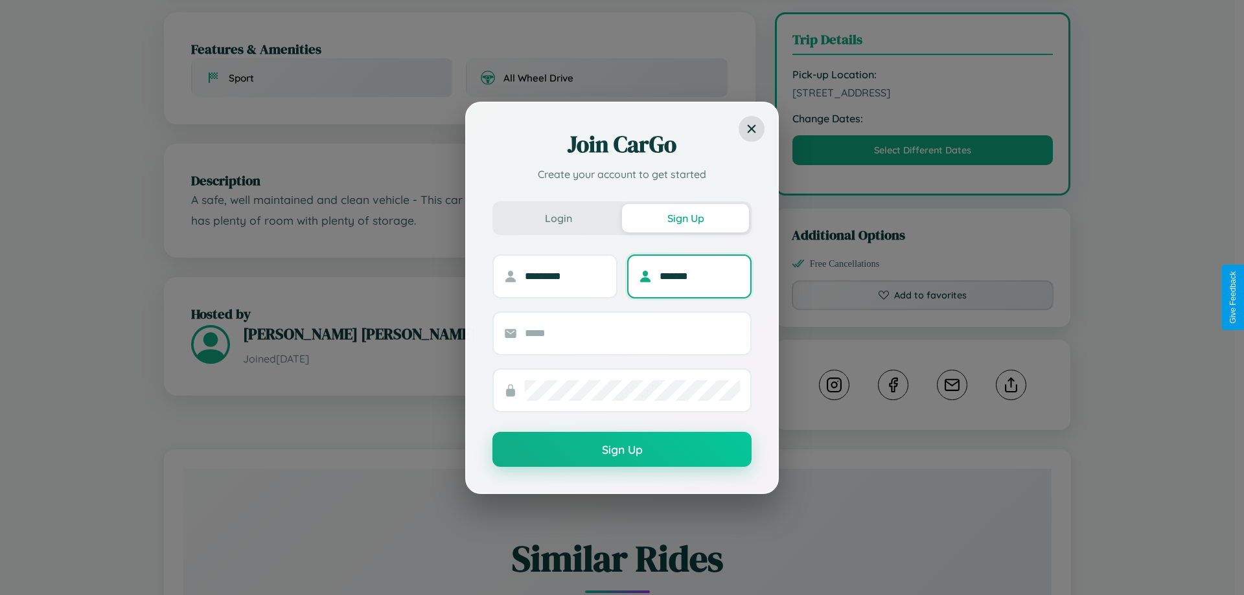
type input "*******"
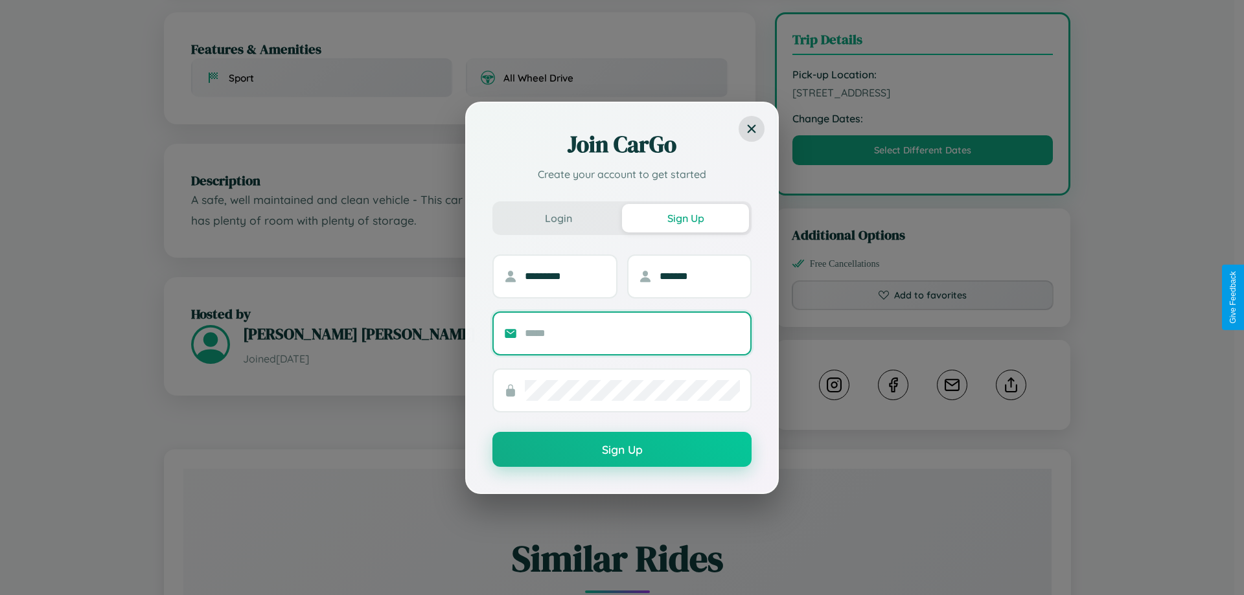
click at [632, 333] on input "text" at bounding box center [632, 333] width 215 height 21
type input "**********"
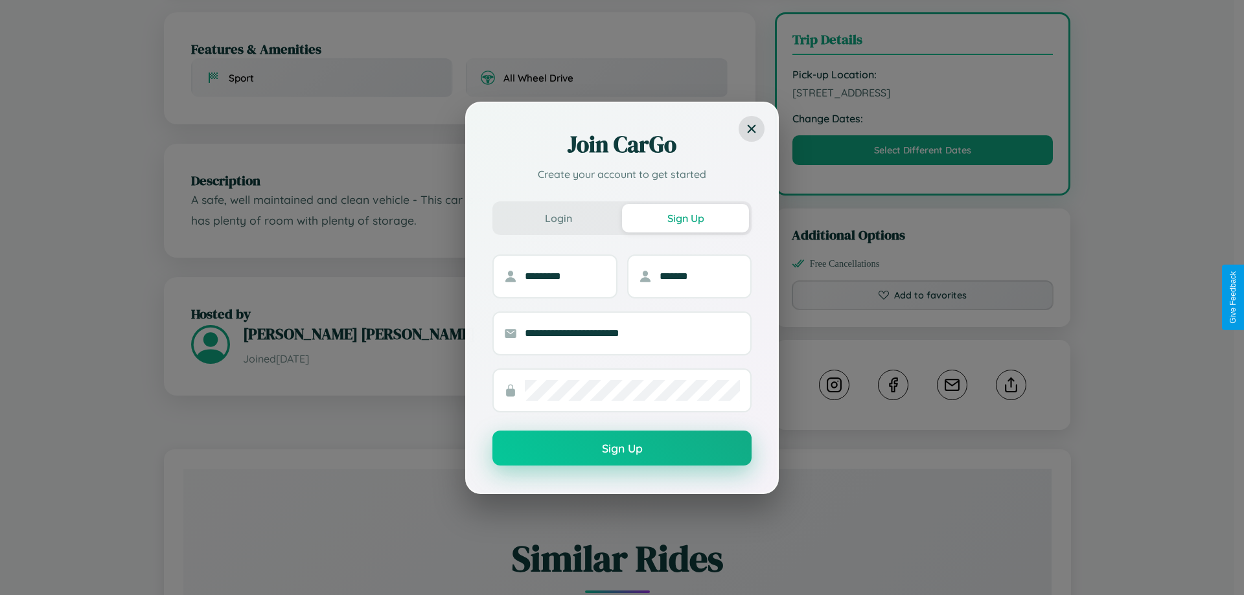
click at [622, 449] on button "Sign Up" at bounding box center [621, 448] width 259 height 35
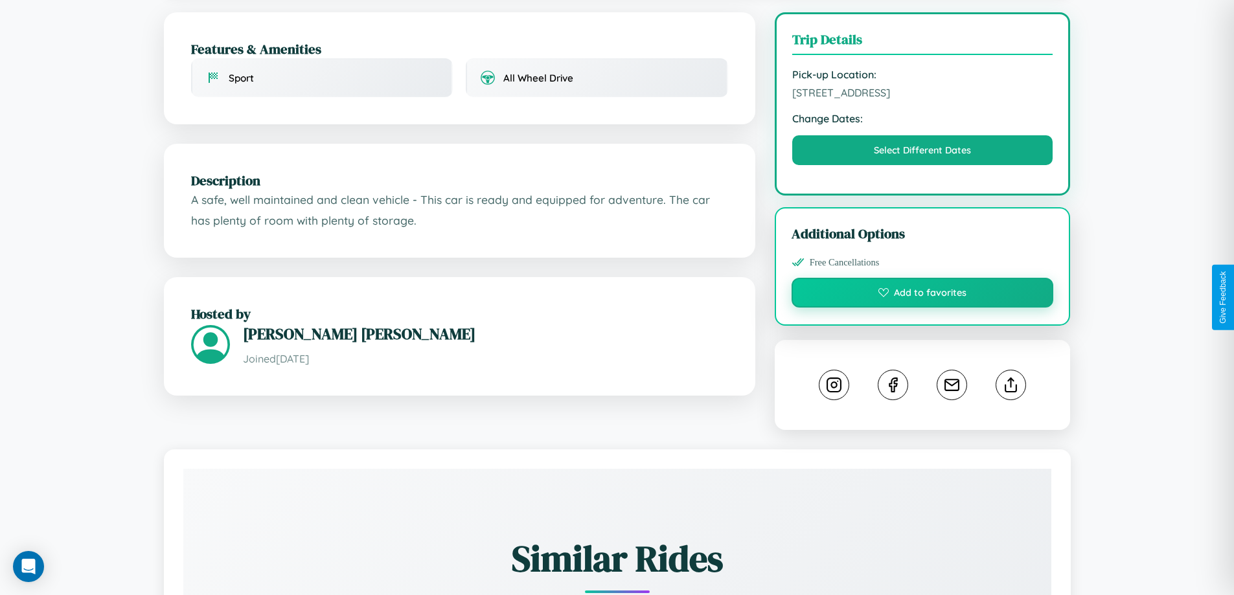
click at [923, 295] on button "Add to favorites" at bounding box center [923, 293] width 262 height 30
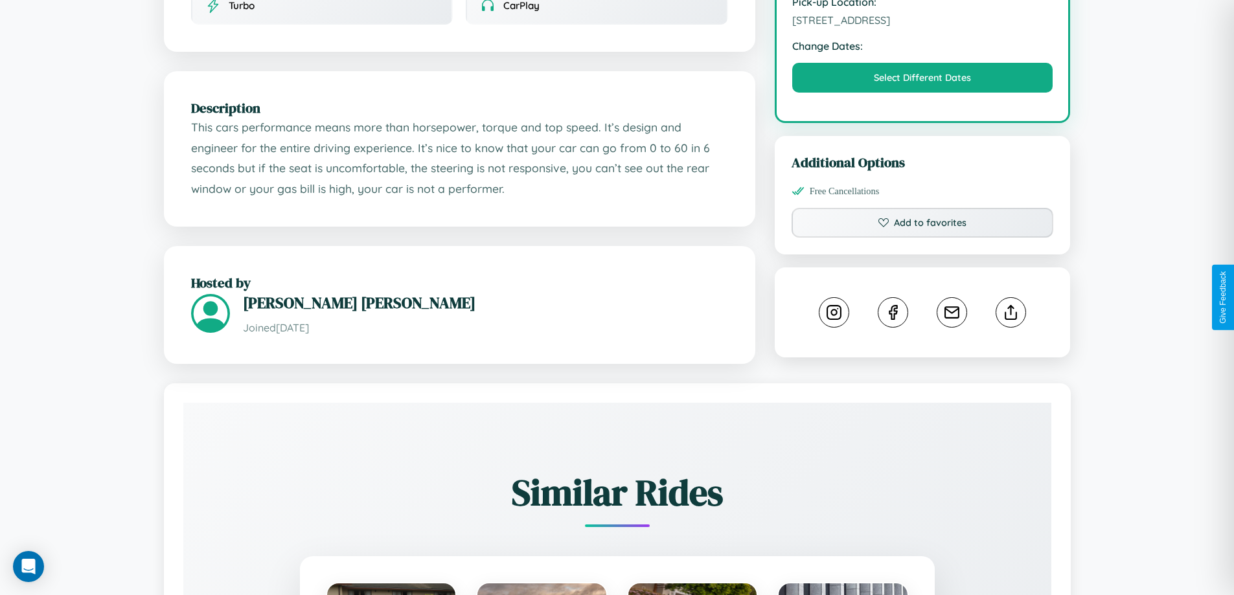
scroll to position [426, 0]
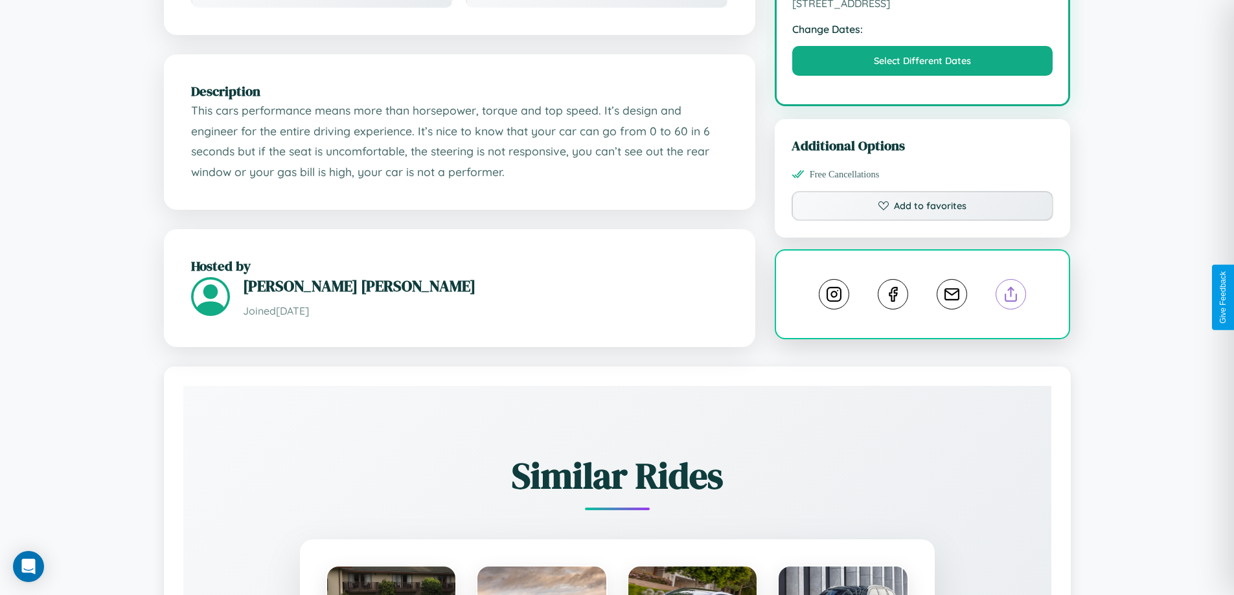
click at [1011, 297] on line at bounding box center [1011, 292] width 0 height 9
